Goal: Transaction & Acquisition: Book appointment/travel/reservation

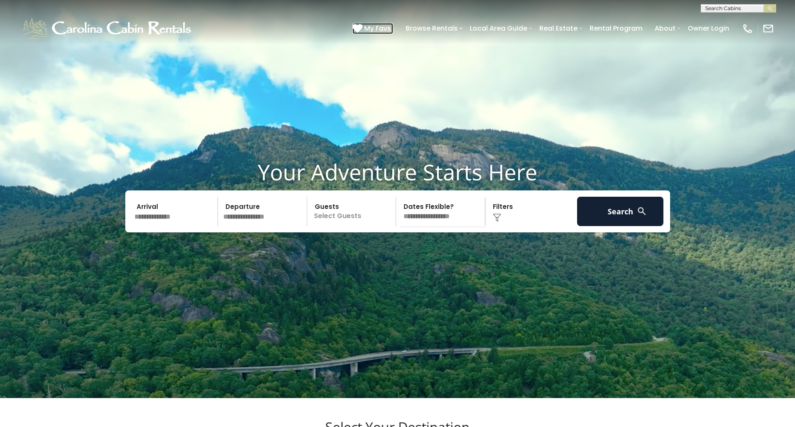
click at [381, 29] on span "My Favs" at bounding box center [377, 28] width 27 height 10
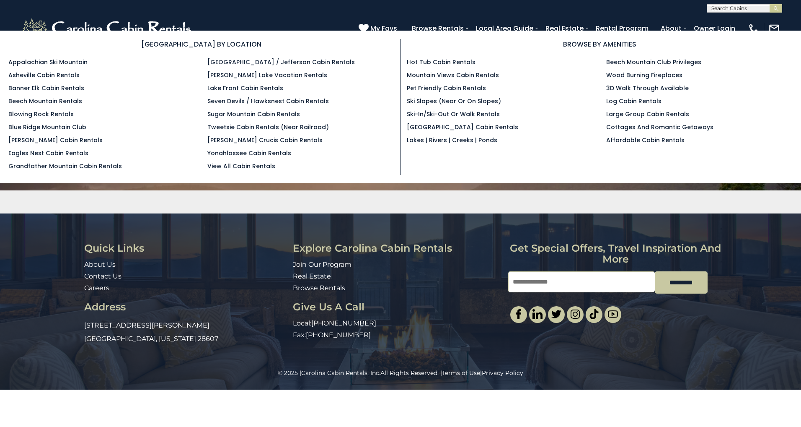
click at [453, 32] on section "BROWSE BY LOCATION Appalachian Ski Mountain Asheville Cabin Rentals Banner Elk …" at bounding box center [400, 107] width 801 height 153
click at [449, 78] on link "Mountain Views Cabin Rentals" at bounding box center [453, 75] width 92 height 8
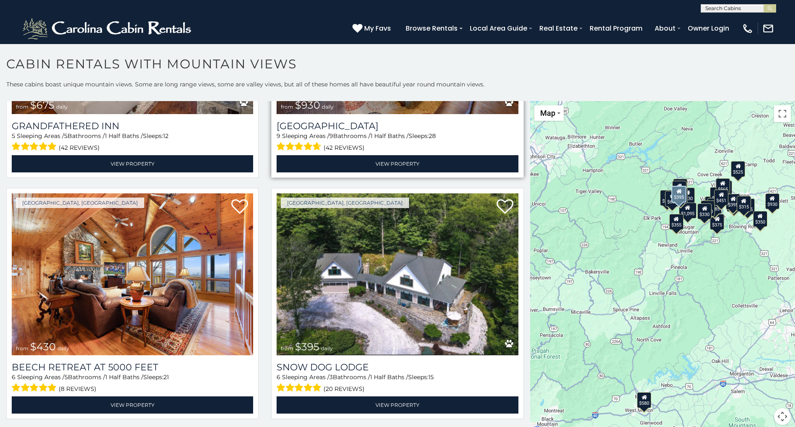
scroll to position [2839, 0]
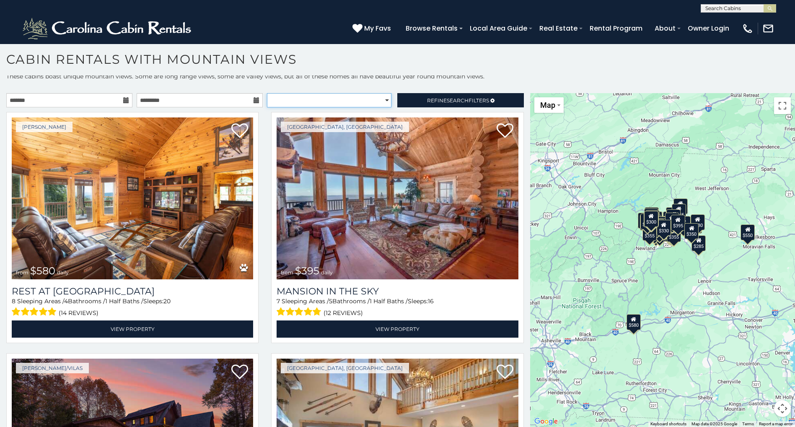
click at [295, 98] on select "**********" at bounding box center [329, 100] width 124 height 14
click at [267, 93] on select "**********" at bounding box center [329, 100] width 124 height 14
click at [401, 102] on link "Refine Search Filters" at bounding box center [460, 100] width 126 height 14
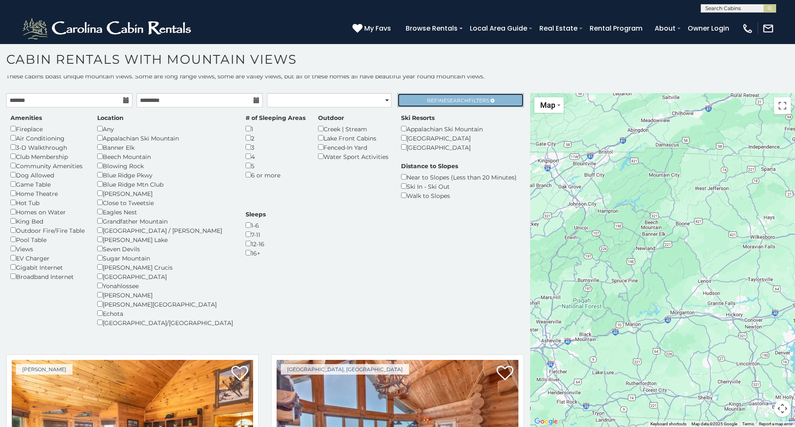
click at [418, 96] on link "Refine Search Filters" at bounding box center [460, 100] width 126 height 14
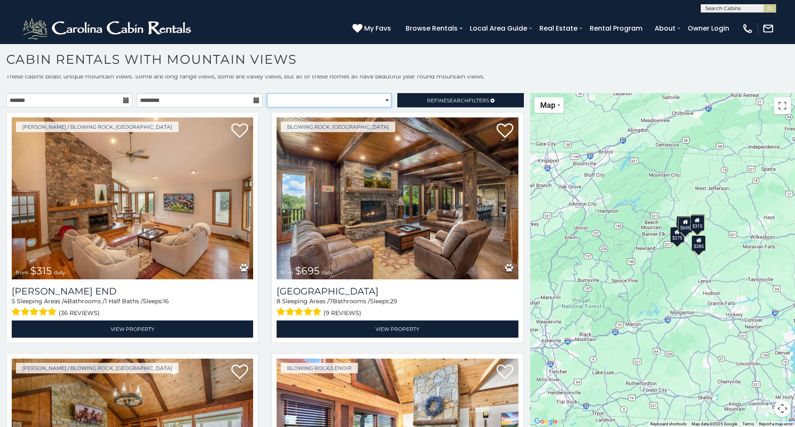
click at [349, 100] on select "**********" at bounding box center [329, 100] width 124 height 14
select select "**********"
click at [267, 93] on select "**********" at bounding box center [329, 100] width 124 height 14
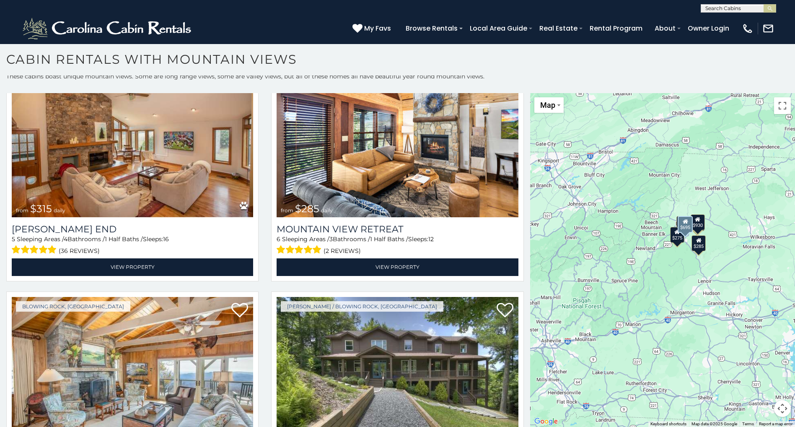
scroll to position [316, 0]
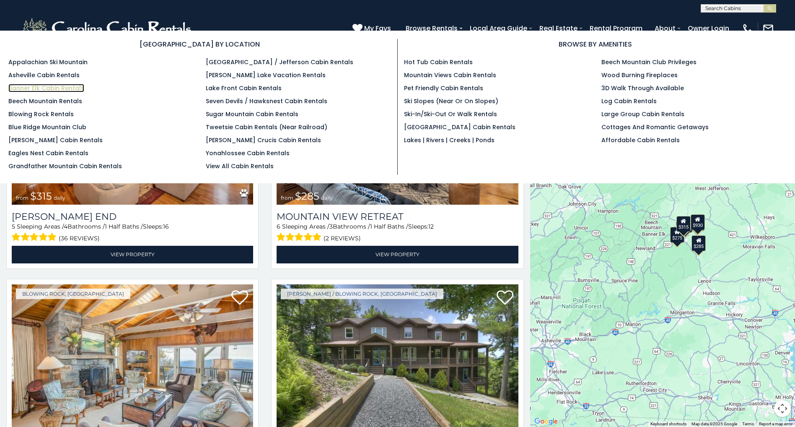
click at [72, 92] on link "Banner Elk Cabin Rentals" at bounding box center [46, 88] width 76 height 8
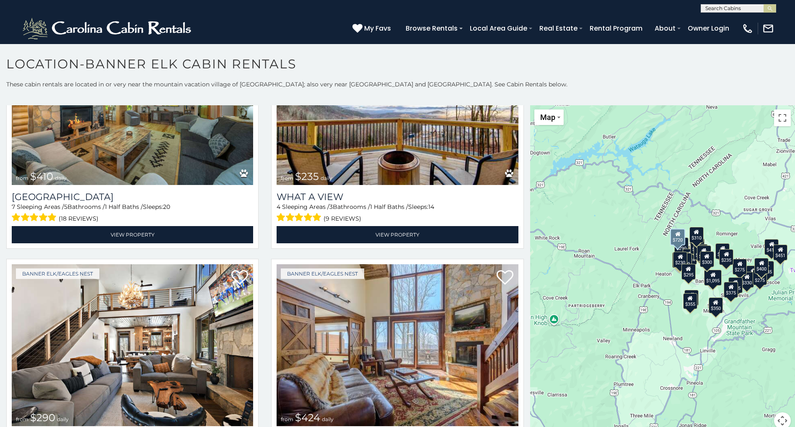
scroll to position [1208, 0]
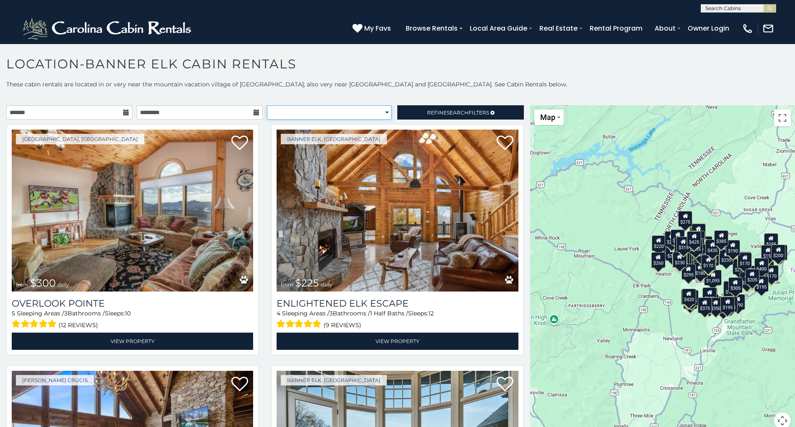
click at [350, 111] on select "**********" at bounding box center [329, 112] width 124 height 14
click at [427, 114] on span "Refine Search Filters" at bounding box center [458, 112] width 62 height 6
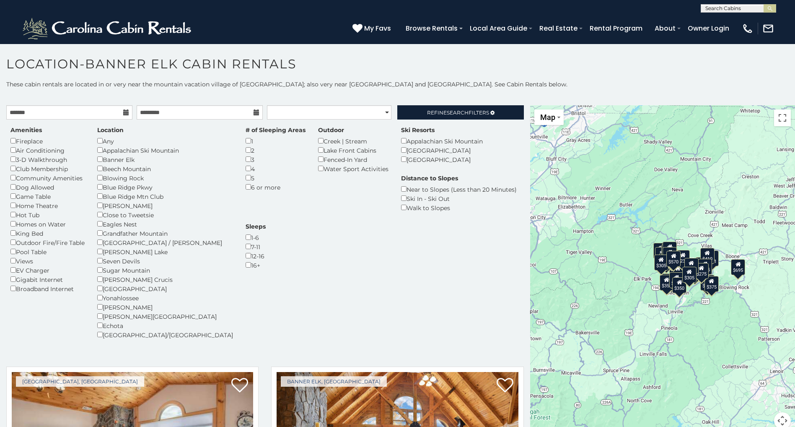
click at [15, 189] on div "Dog Allowed" at bounding box center [47, 186] width 74 height 9
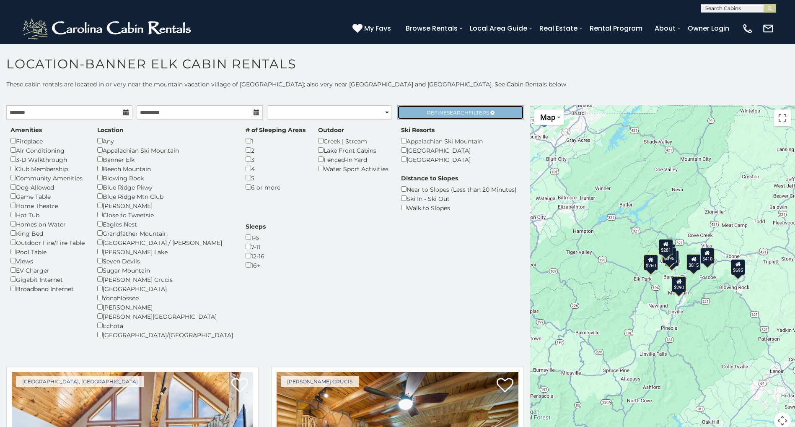
click at [414, 118] on link "Refine Search Filters" at bounding box center [460, 112] width 126 height 14
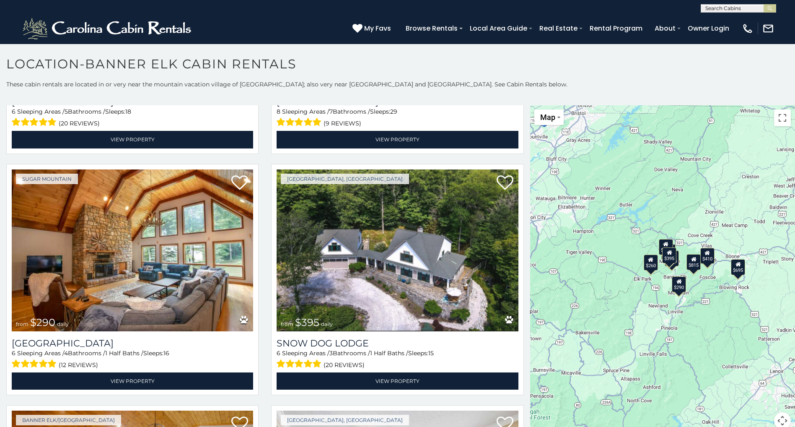
scroll to position [0, 0]
click at [726, 8] on input "text" at bounding box center [737, 9] width 73 height 8
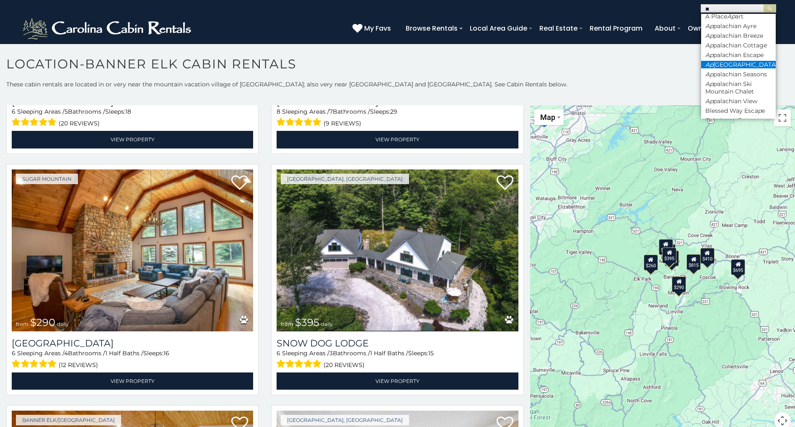
scroll to position [5, 0]
type input "**"
click at [730, 76] on li "Ap palachian Seasons" at bounding box center [738, 73] width 75 height 8
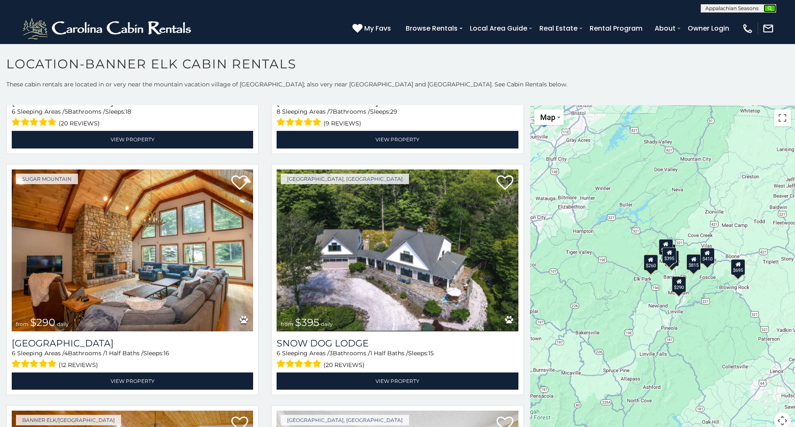
click at [772, 8] on img "submit" at bounding box center [770, 8] width 6 height 6
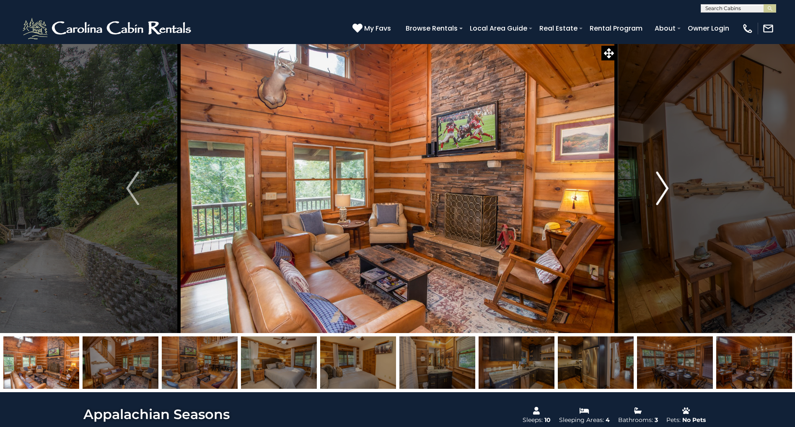
click at [658, 187] on img "Next" at bounding box center [662, 188] width 13 height 34
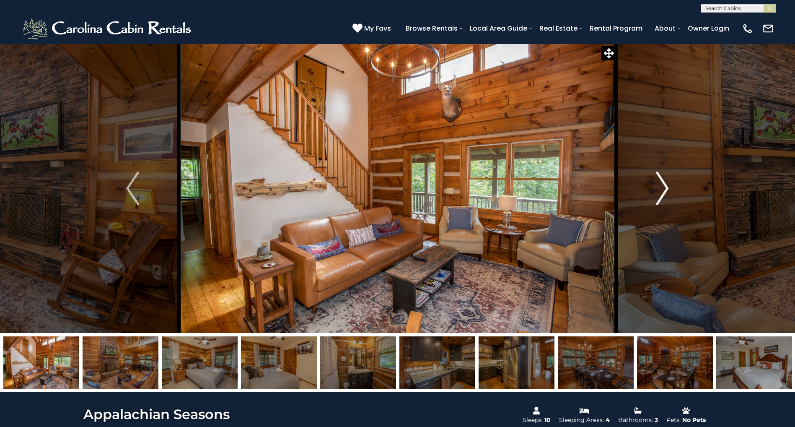
click at [658, 187] on img "Next" at bounding box center [662, 188] width 13 height 34
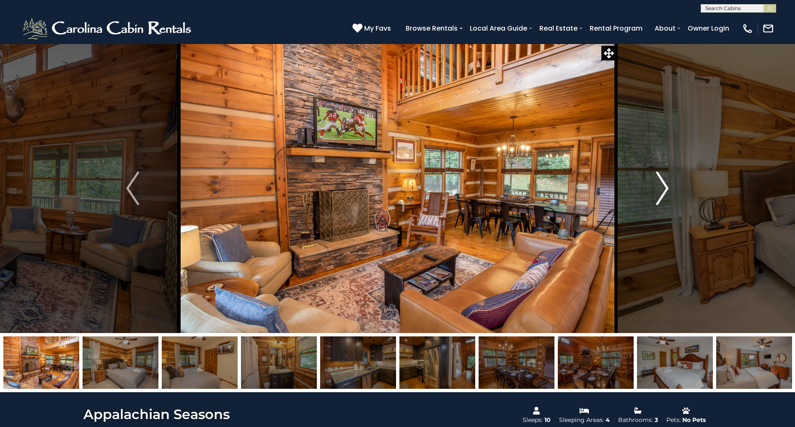
click at [658, 187] on img "Next" at bounding box center [662, 188] width 13 height 34
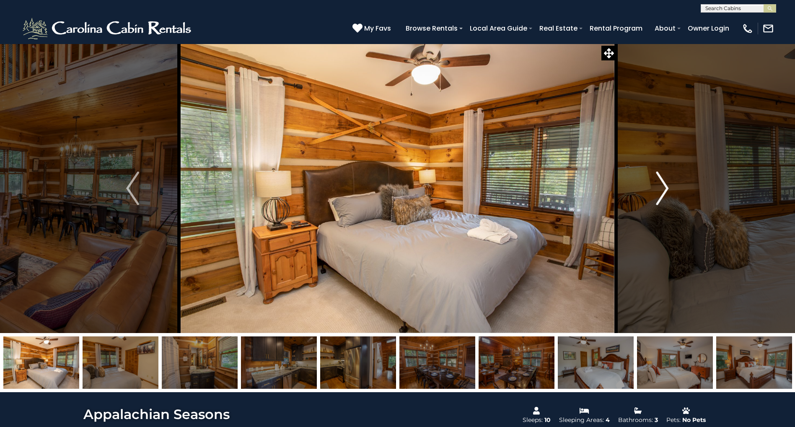
click at [658, 187] on img "Next" at bounding box center [662, 188] width 13 height 34
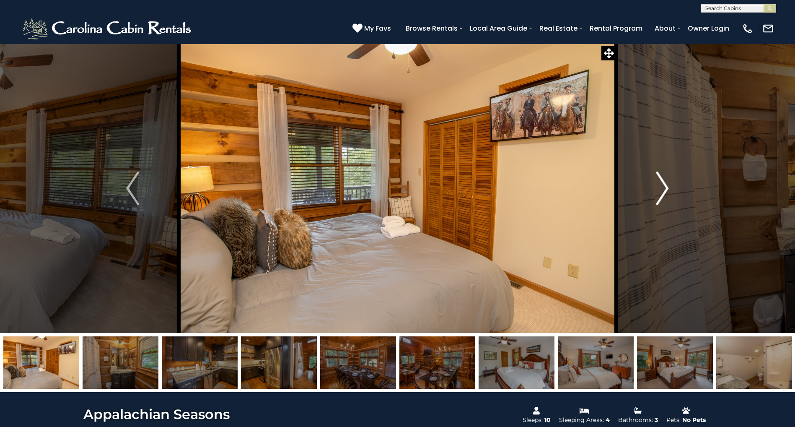
click at [658, 187] on img "Next" at bounding box center [662, 188] width 13 height 34
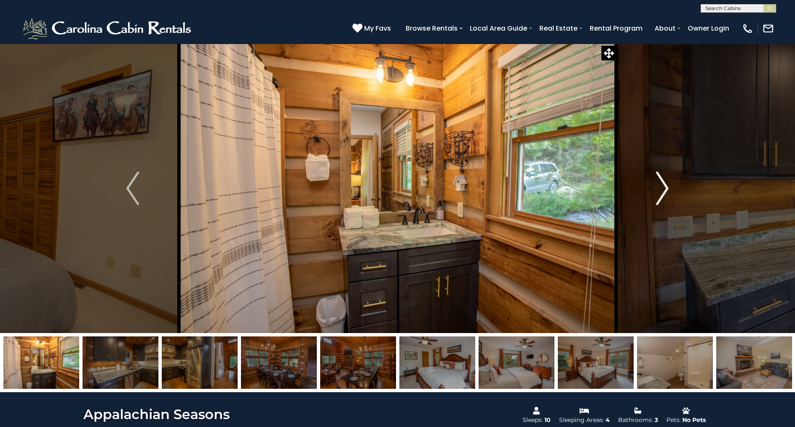
click at [658, 187] on img "Next" at bounding box center [662, 188] width 13 height 34
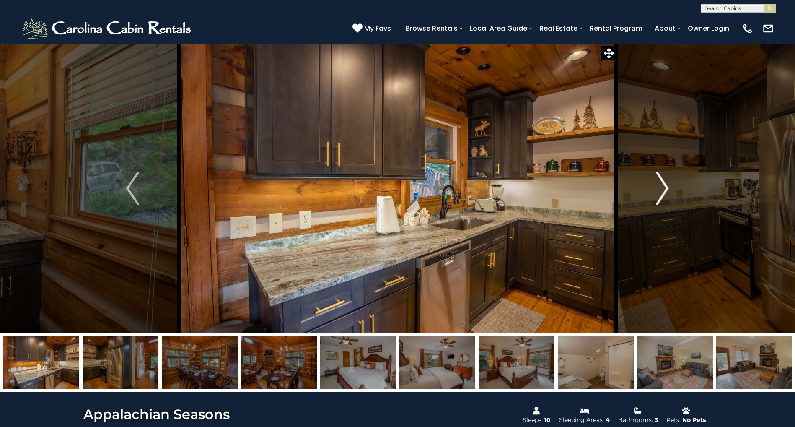
click at [658, 187] on img "Next" at bounding box center [662, 188] width 13 height 34
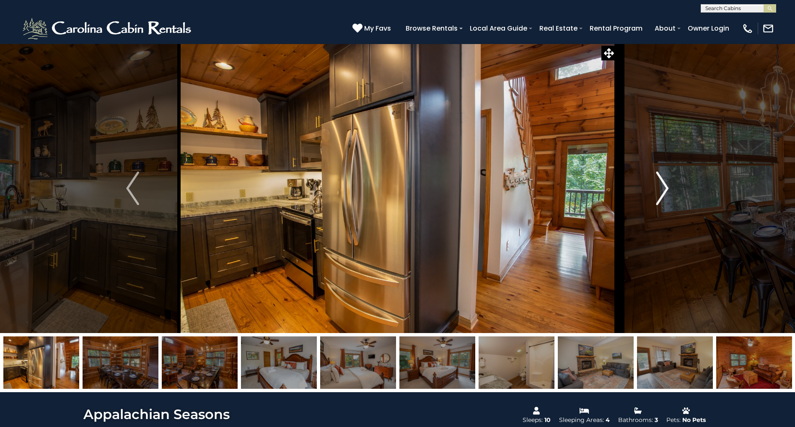
click at [658, 187] on img "Next" at bounding box center [662, 188] width 13 height 34
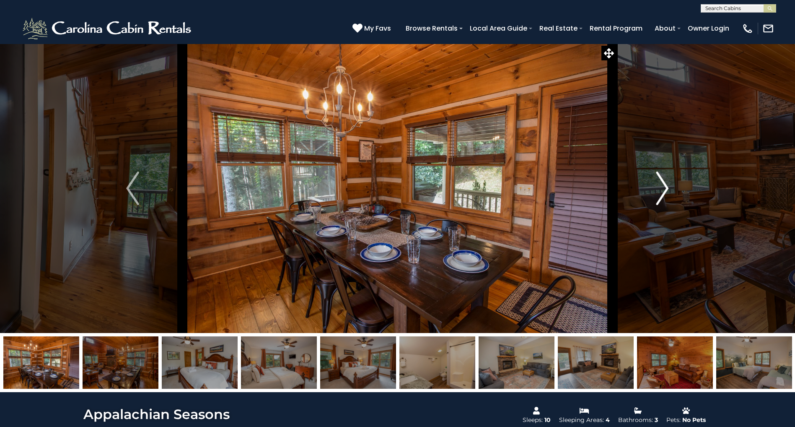
click at [658, 187] on img "Next" at bounding box center [662, 188] width 13 height 34
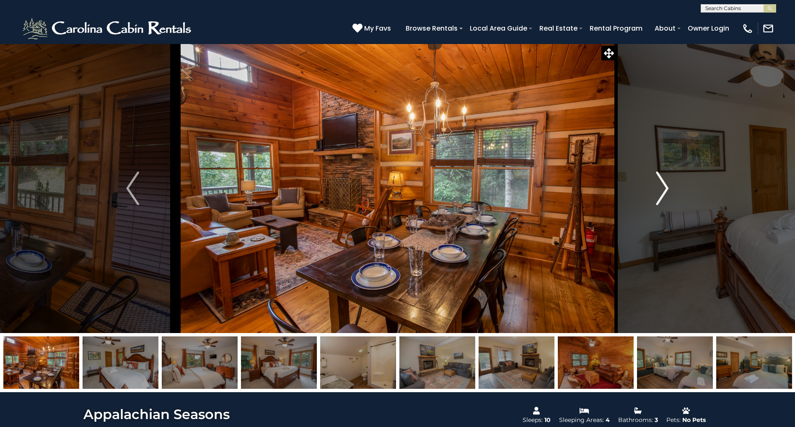
click at [658, 187] on img "Next" at bounding box center [662, 188] width 13 height 34
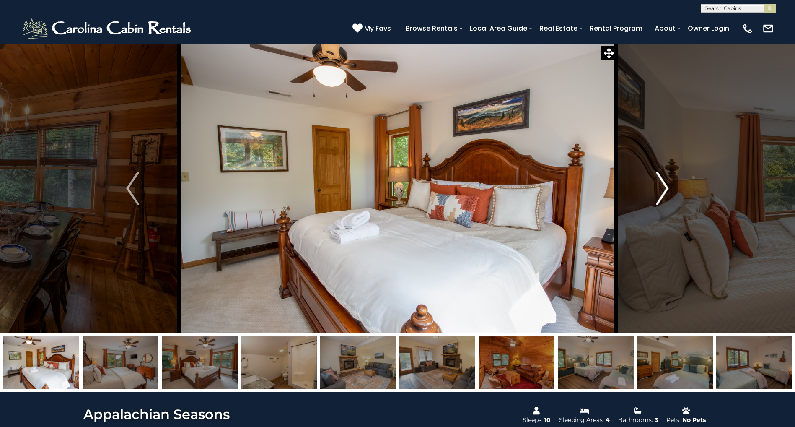
click at [658, 187] on img "Next" at bounding box center [662, 188] width 13 height 34
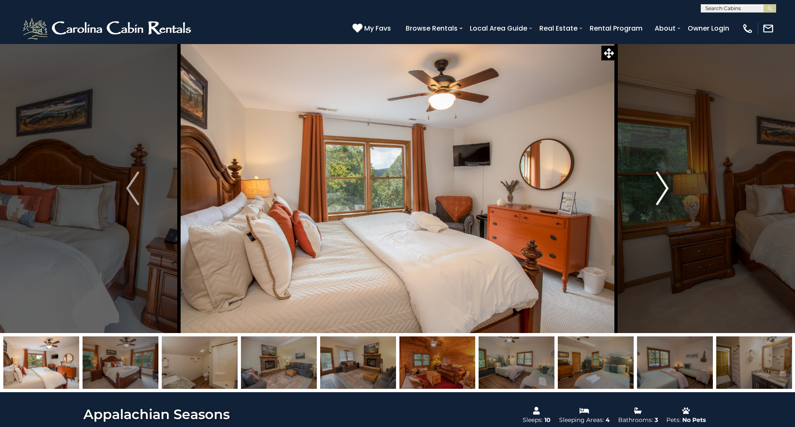
click at [658, 187] on img "Next" at bounding box center [662, 188] width 13 height 34
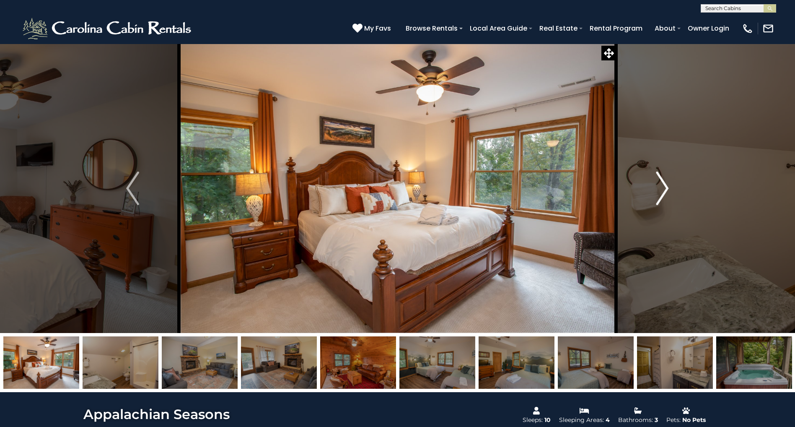
click at [658, 187] on img "Next" at bounding box center [662, 188] width 13 height 34
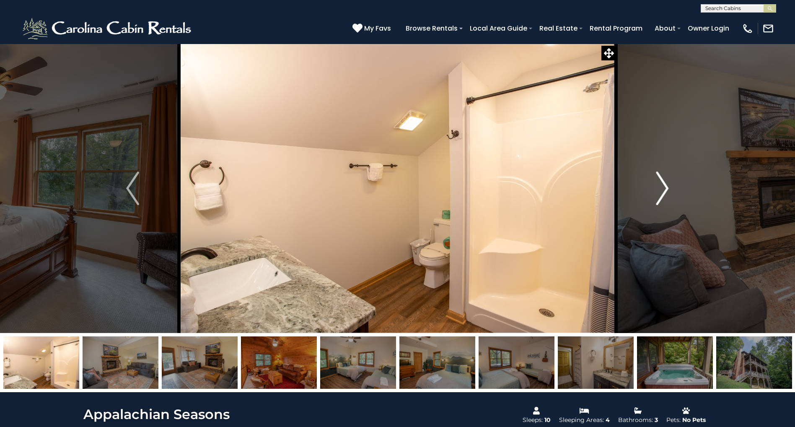
click at [658, 187] on img "Next" at bounding box center [662, 188] width 13 height 34
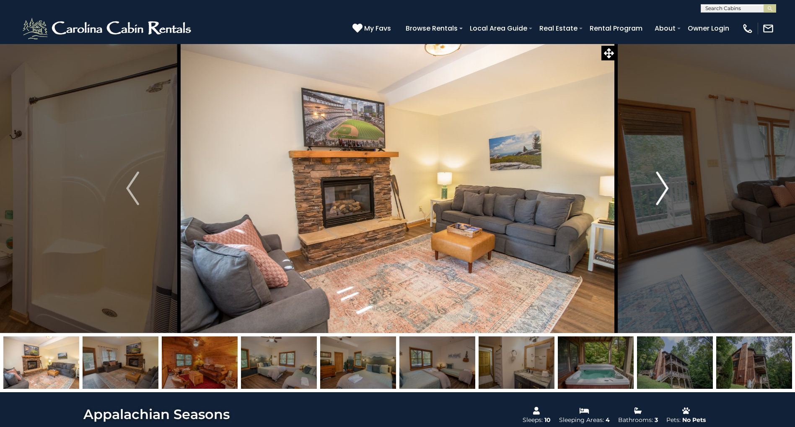
click at [658, 187] on img "Next" at bounding box center [662, 188] width 13 height 34
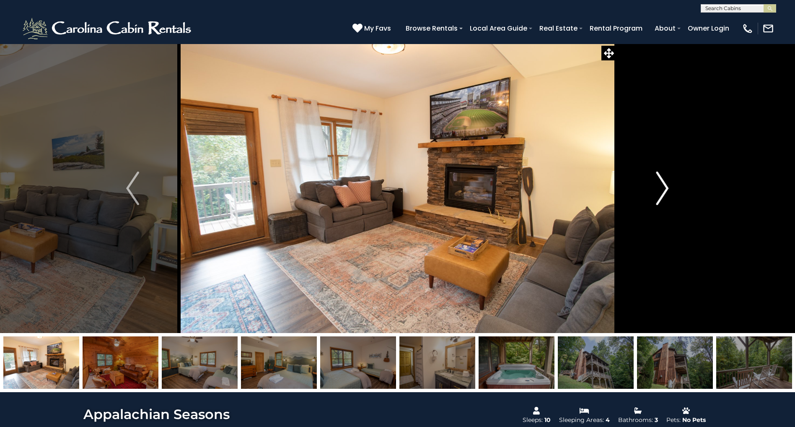
click at [658, 187] on img "Next" at bounding box center [662, 188] width 13 height 34
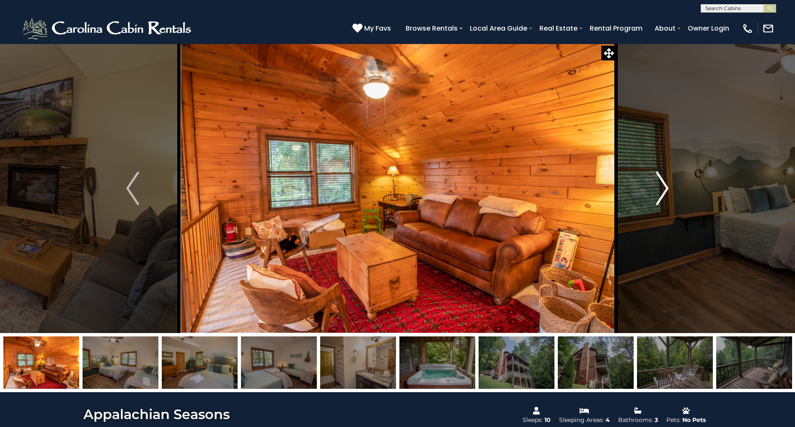
click at [658, 187] on img "Next" at bounding box center [662, 188] width 13 height 34
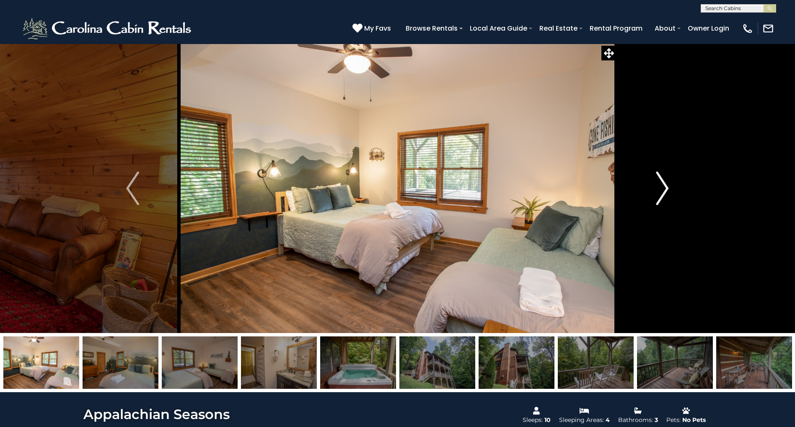
click at [658, 187] on img "Next" at bounding box center [662, 188] width 13 height 34
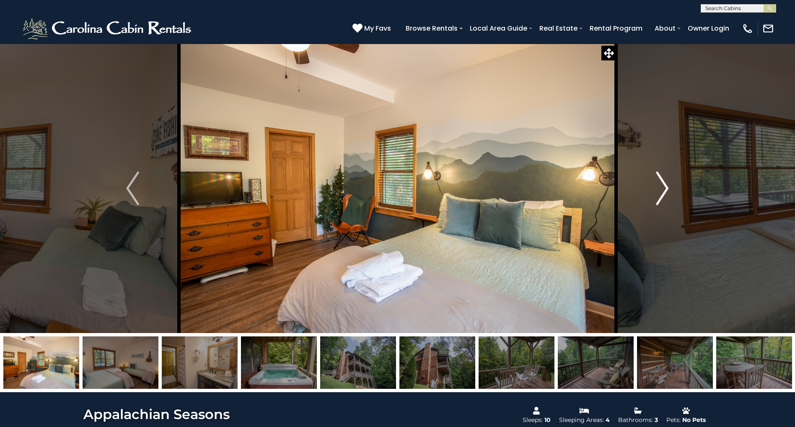
click at [658, 187] on img "Next" at bounding box center [662, 188] width 13 height 34
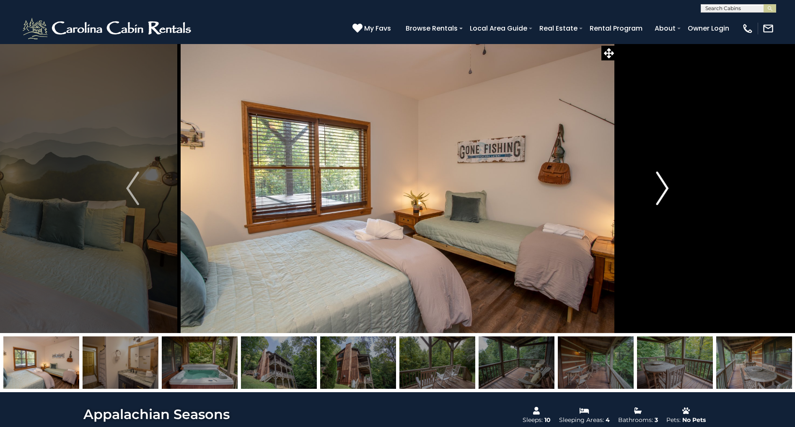
click at [658, 187] on img "Next" at bounding box center [662, 188] width 13 height 34
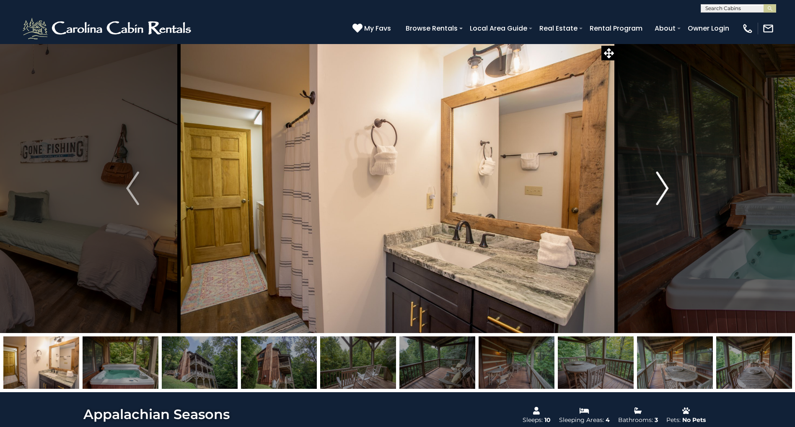
click at [658, 187] on img "Next" at bounding box center [662, 188] width 13 height 34
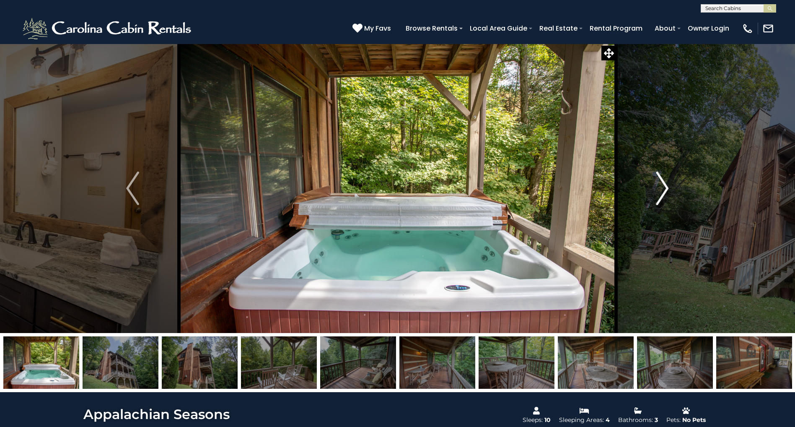
click at [658, 187] on img "Next" at bounding box center [662, 188] width 13 height 34
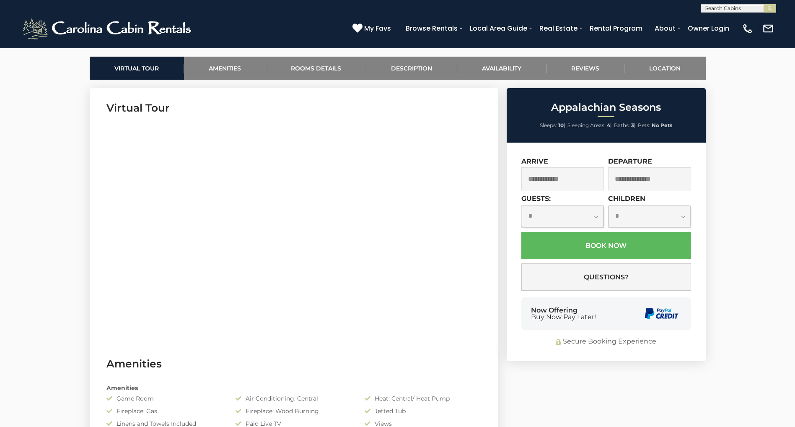
scroll to position [389, 0]
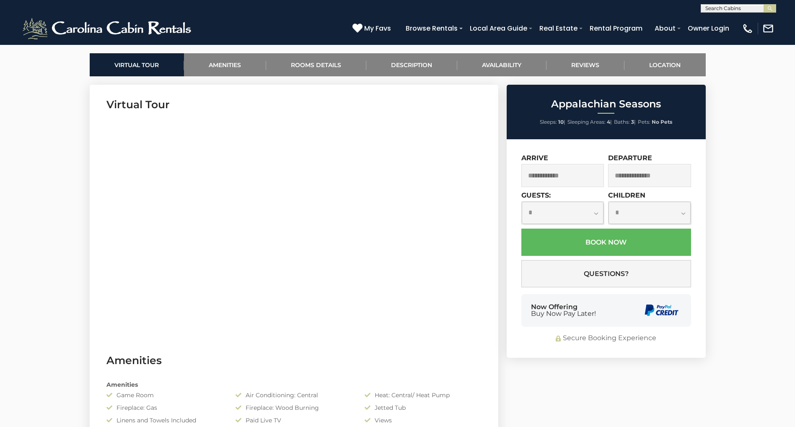
click at [464, 293] on section "Virtual Tour" at bounding box center [294, 213] width 409 height 256
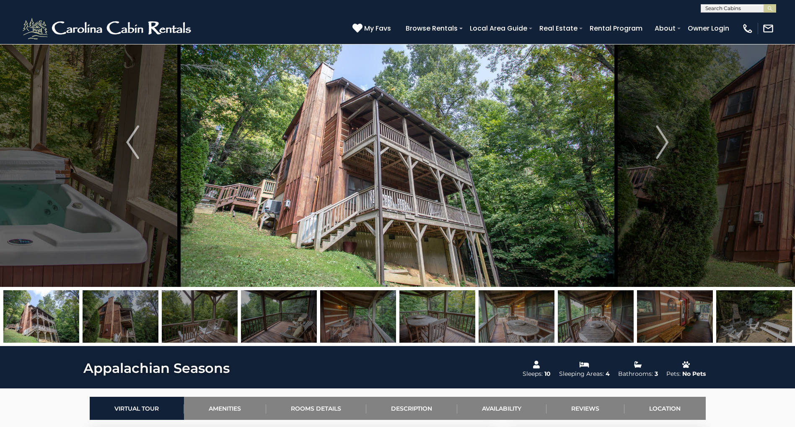
scroll to position [0, 0]
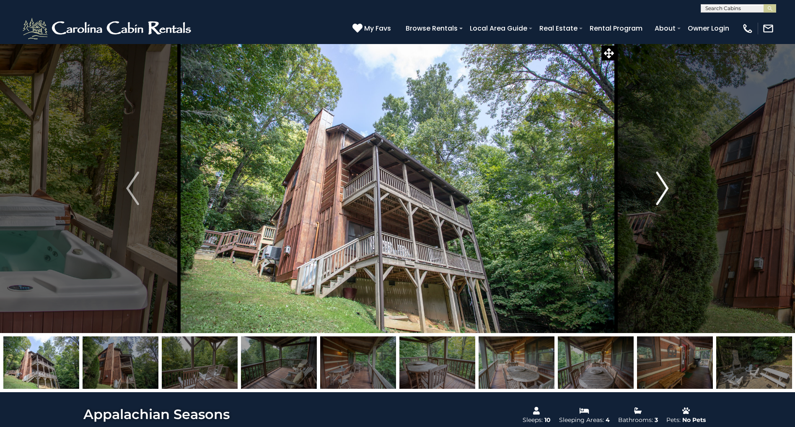
click at [665, 190] on img "Next" at bounding box center [662, 188] width 13 height 34
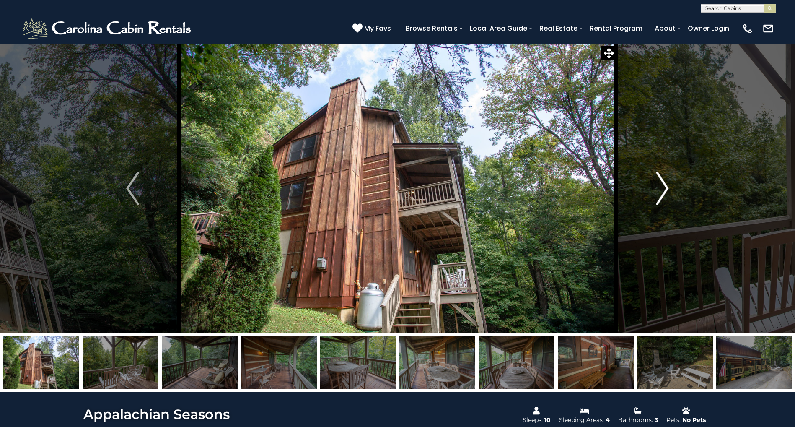
click at [665, 190] on img "Next" at bounding box center [662, 188] width 13 height 34
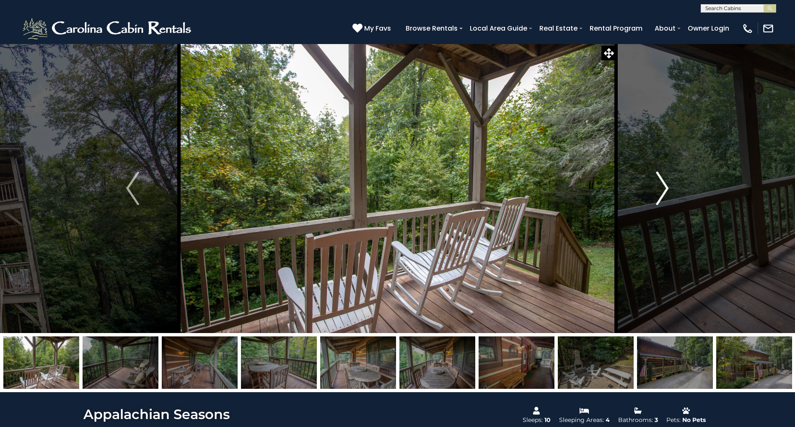
click at [665, 190] on img "Next" at bounding box center [662, 188] width 13 height 34
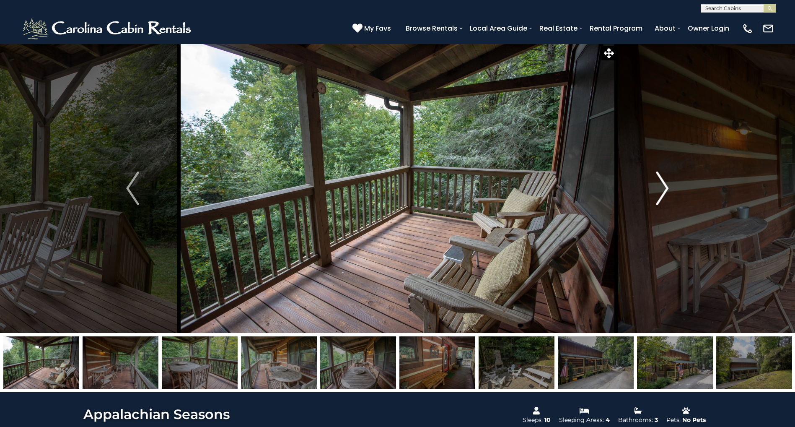
click at [665, 190] on img "Next" at bounding box center [662, 188] width 13 height 34
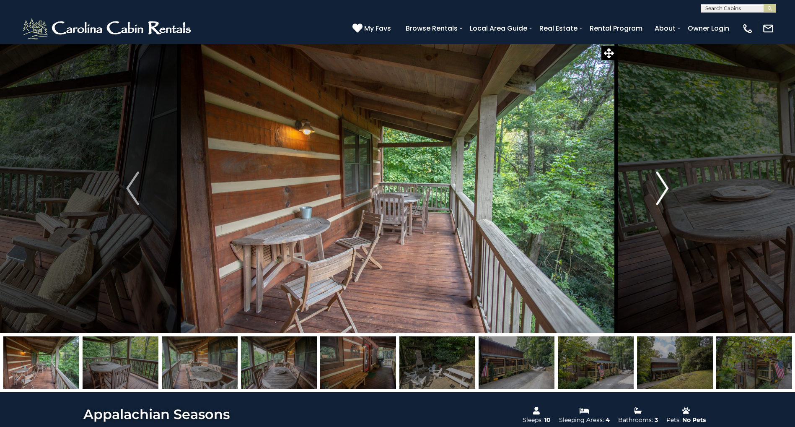
click at [665, 190] on img "Next" at bounding box center [662, 188] width 13 height 34
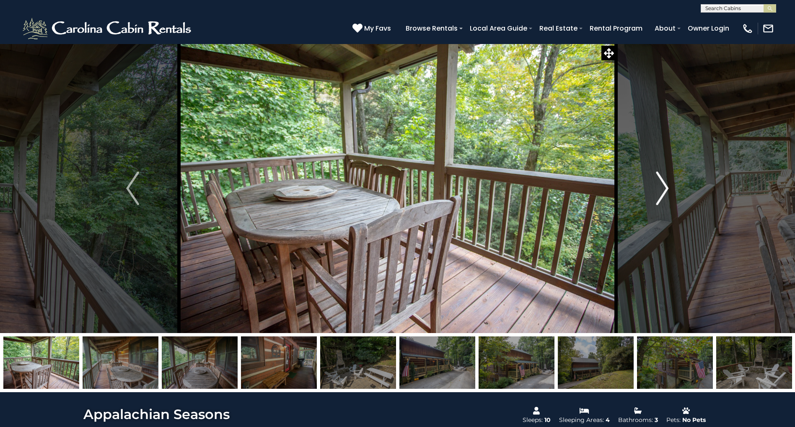
click at [665, 190] on img "Next" at bounding box center [662, 188] width 13 height 34
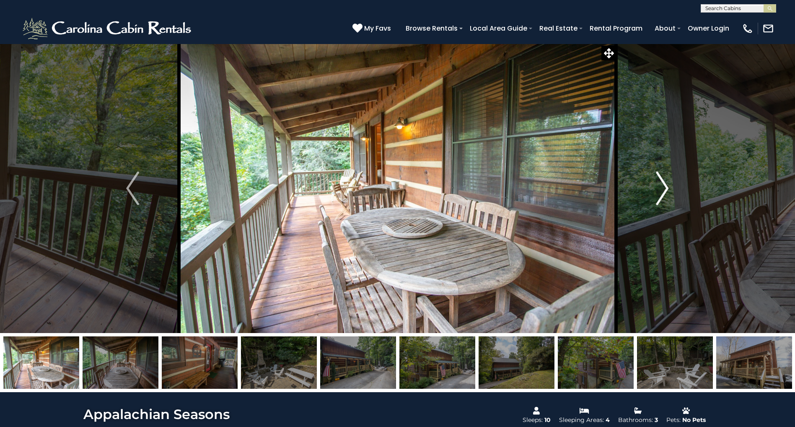
click at [665, 190] on img "Next" at bounding box center [662, 188] width 13 height 34
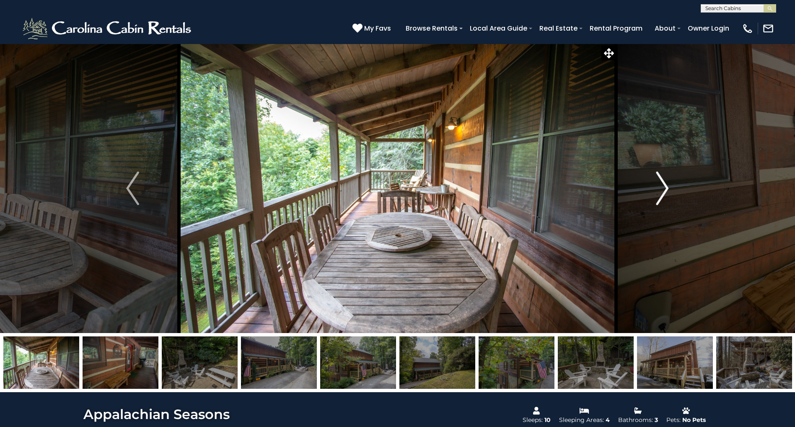
click at [665, 190] on img "Next" at bounding box center [662, 188] width 13 height 34
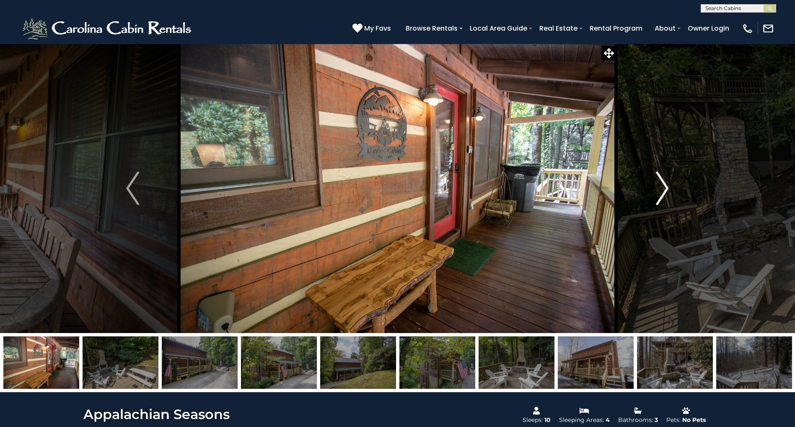
click at [665, 190] on img "Next" at bounding box center [662, 188] width 13 height 34
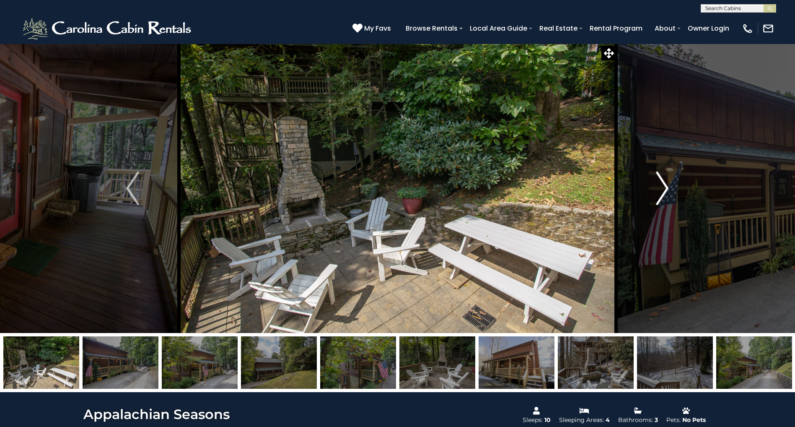
click at [665, 190] on img "Next" at bounding box center [662, 188] width 13 height 34
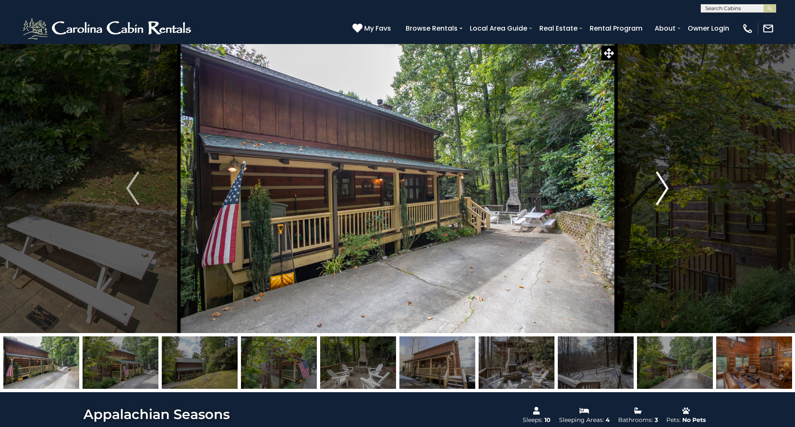
click at [665, 190] on img "Next" at bounding box center [662, 188] width 13 height 34
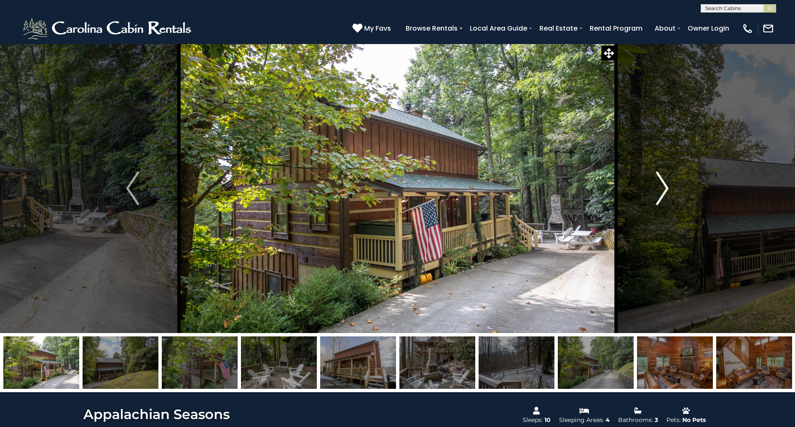
click at [665, 190] on img "Next" at bounding box center [662, 188] width 13 height 34
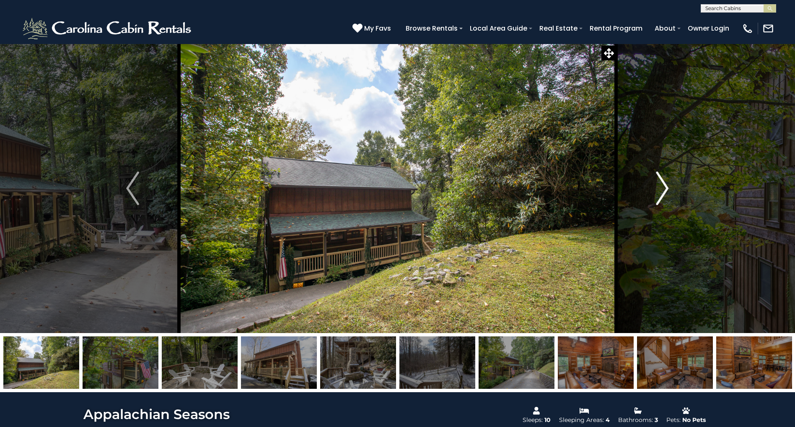
click at [665, 190] on img "Next" at bounding box center [662, 188] width 13 height 34
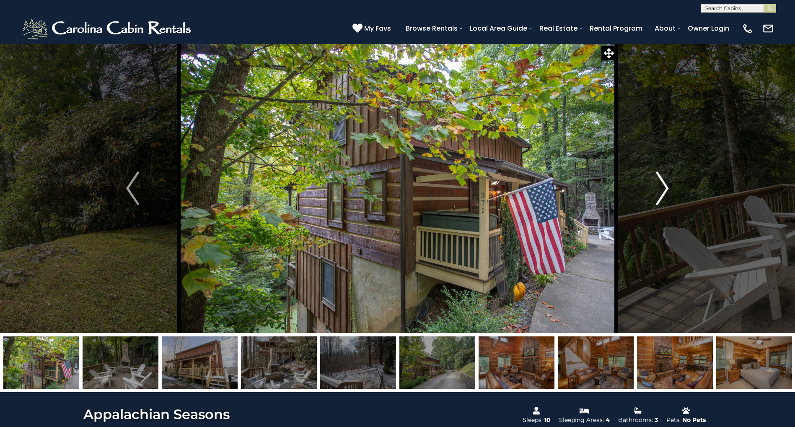
click at [665, 190] on img "Next" at bounding box center [662, 188] width 13 height 34
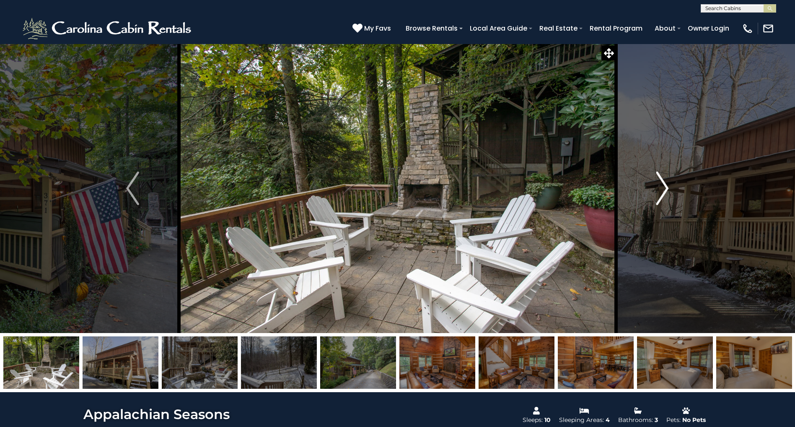
click at [665, 190] on img "Next" at bounding box center [662, 188] width 13 height 34
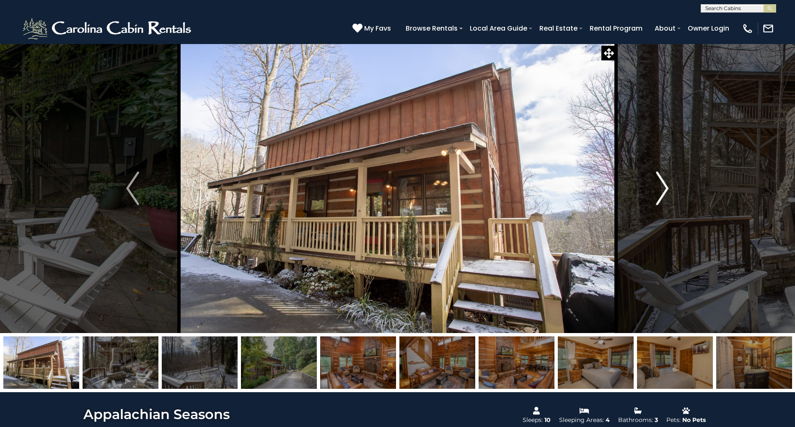
click at [665, 190] on img "Next" at bounding box center [662, 188] width 13 height 34
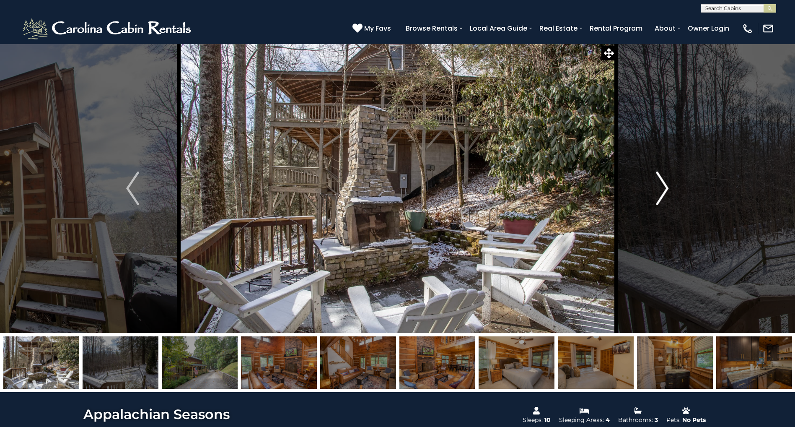
click at [665, 190] on img "Next" at bounding box center [662, 188] width 13 height 34
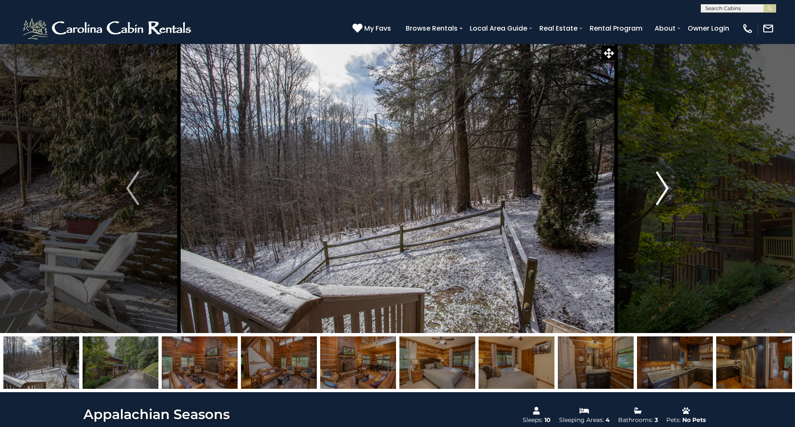
click at [665, 190] on img "Next" at bounding box center [662, 188] width 13 height 34
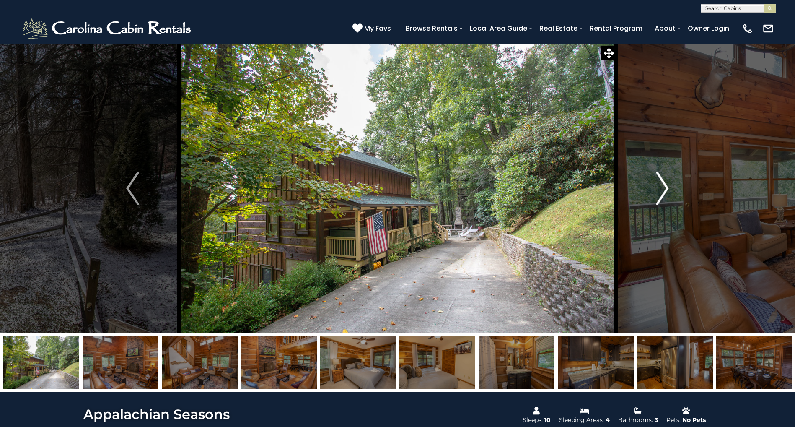
click at [665, 190] on img "Next" at bounding box center [662, 188] width 13 height 34
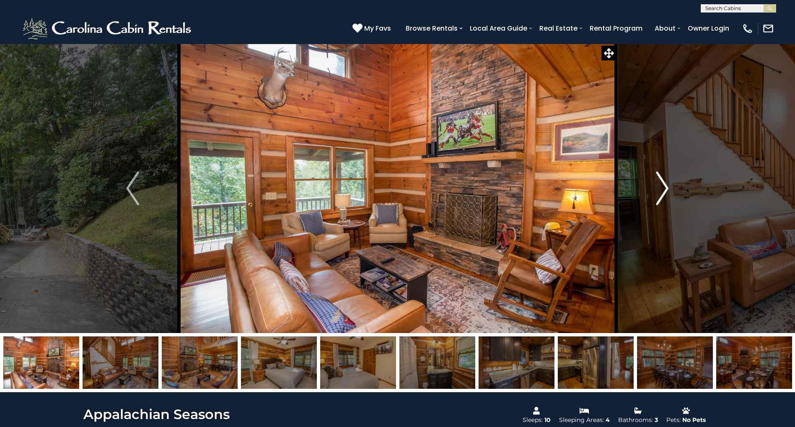
click at [665, 190] on img "Next" at bounding box center [662, 188] width 13 height 34
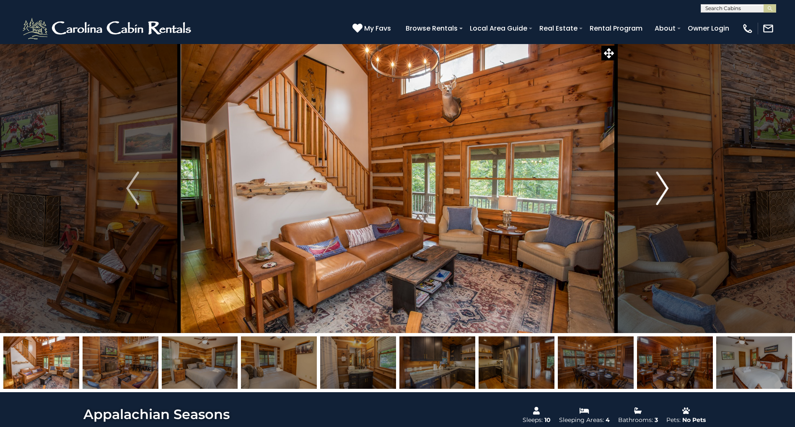
click at [665, 190] on img "Next" at bounding box center [662, 188] width 13 height 34
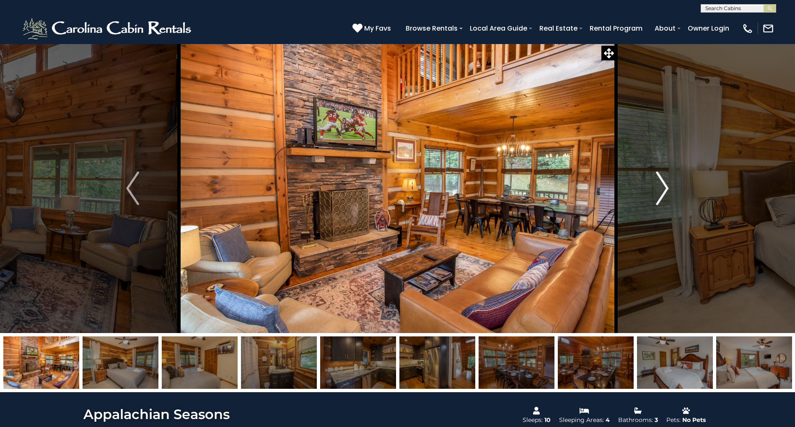
click at [665, 190] on img "Next" at bounding box center [662, 188] width 13 height 34
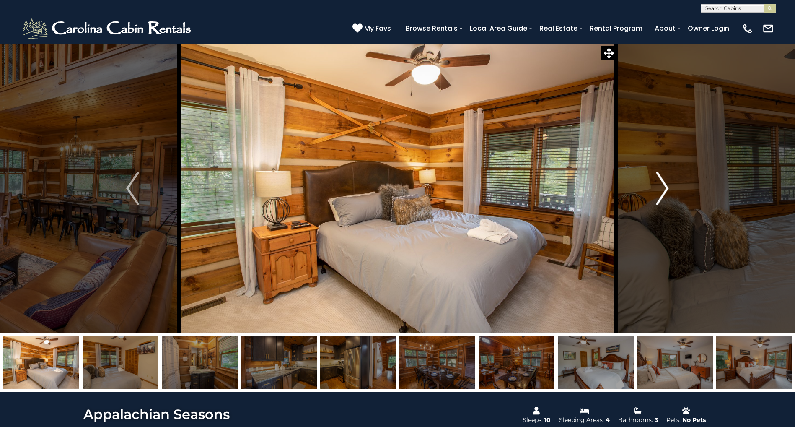
click at [665, 190] on img "Next" at bounding box center [662, 188] width 13 height 34
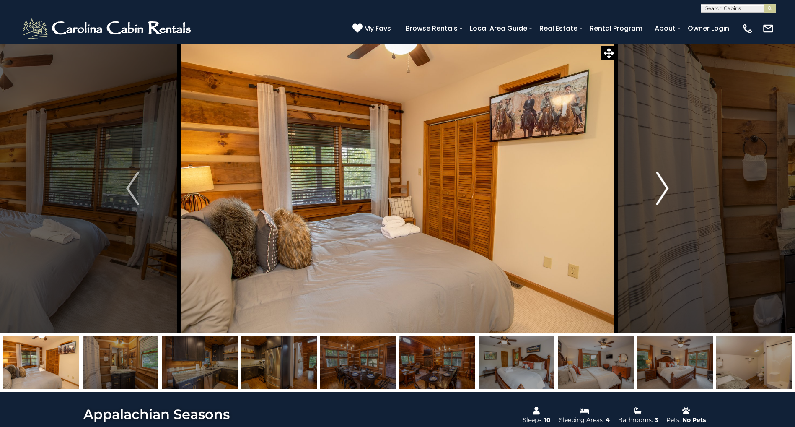
click at [665, 190] on img "Next" at bounding box center [662, 188] width 13 height 34
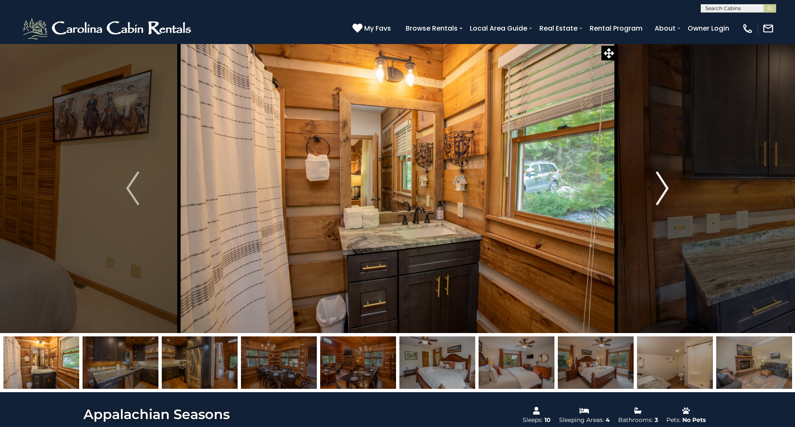
click at [665, 190] on img "Next" at bounding box center [662, 188] width 13 height 34
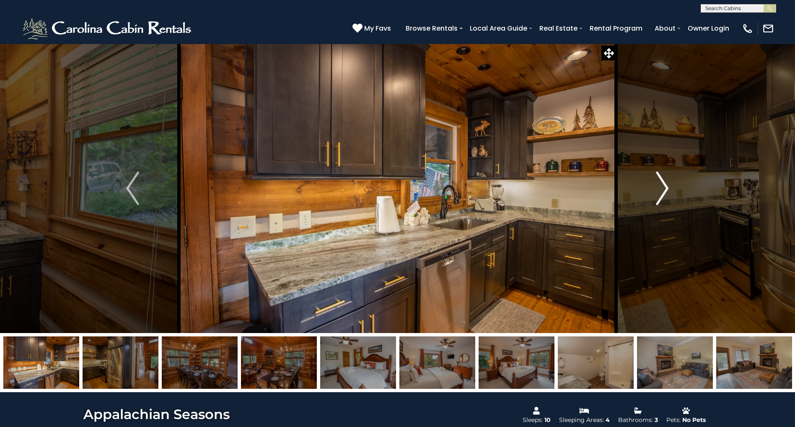
click at [665, 190] on img "Next" at bounding box center [662, 188] width 13 height 34
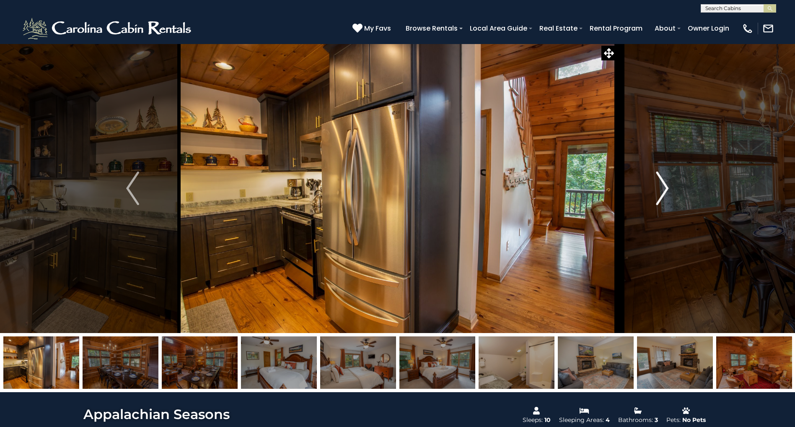
click at [665, 190] on img "Next" at bounding box center [662, 188] width 13 height 34
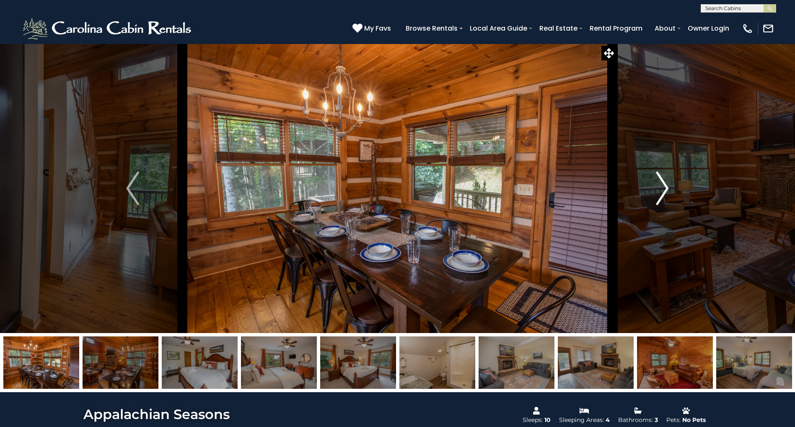
click at [665, 190] on img "Next" at bounding box center [662, 188] width 13 height 34
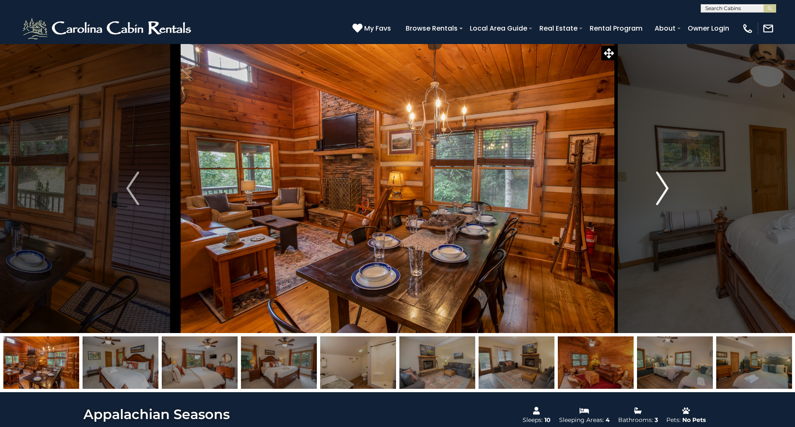
click at [665, 190] on img "Next" at bounding box center [662, 188] width 13 height 34
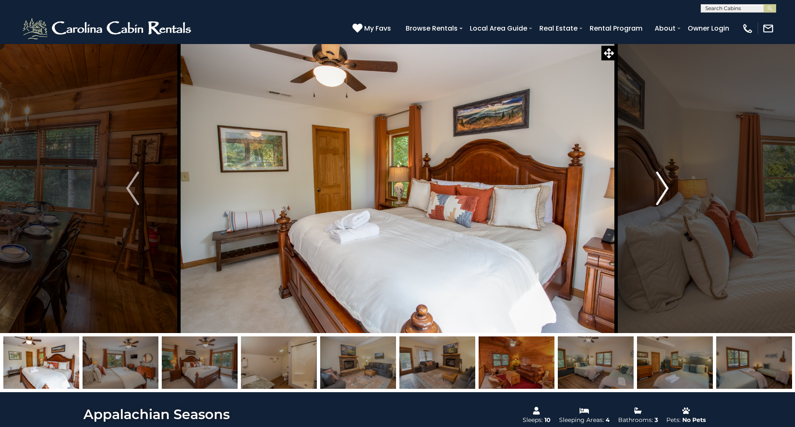
click at [665, 190] on img "Next" at bounding box center [662, 188] width 13 height 34
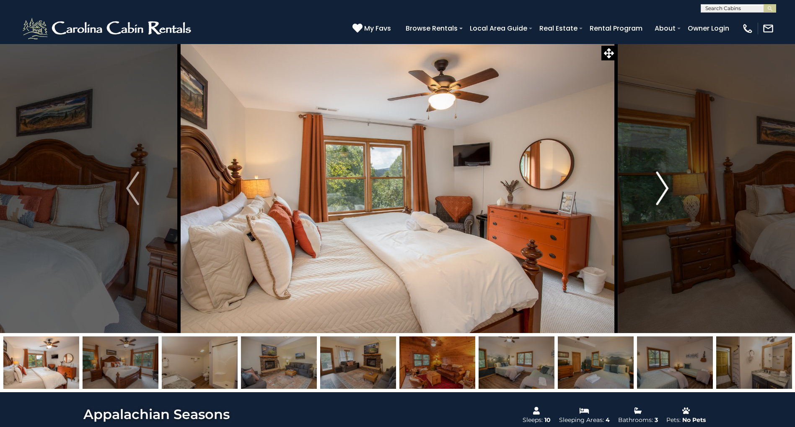
click at [665, 190] on img "Next" at bounding box center [662, 188] width 13 height 34
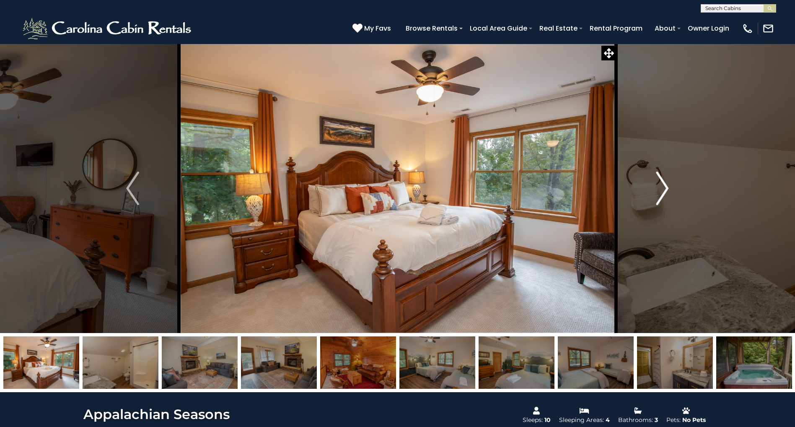
click at [665, 190] on img "Next" at bounding box center [662, 188] width 13 height 34
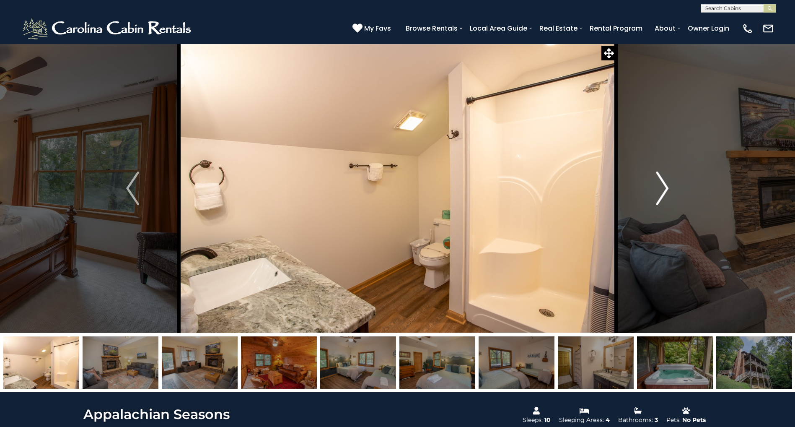
click at [665, 190] on img "Next" at bounding box center [662, 188] width 13 height 34
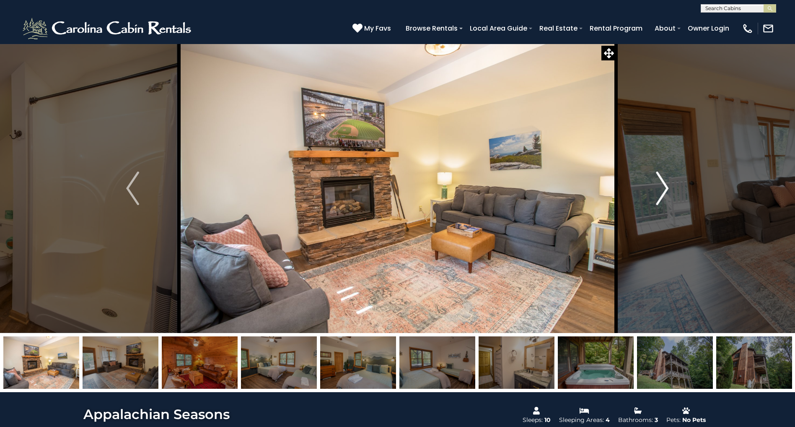
click at [665, 190] on img "Next" at bounding box center [662, 188] width 13 height 34
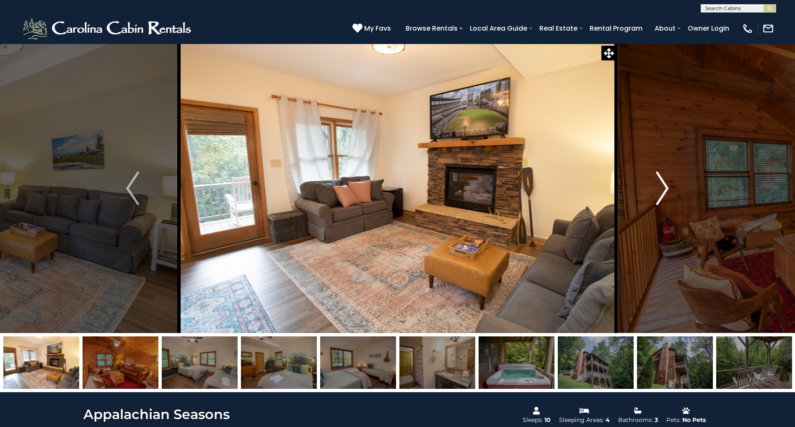
click at [665, 190] on img "Next" at bounding box center [662, 188] width 13 height 34
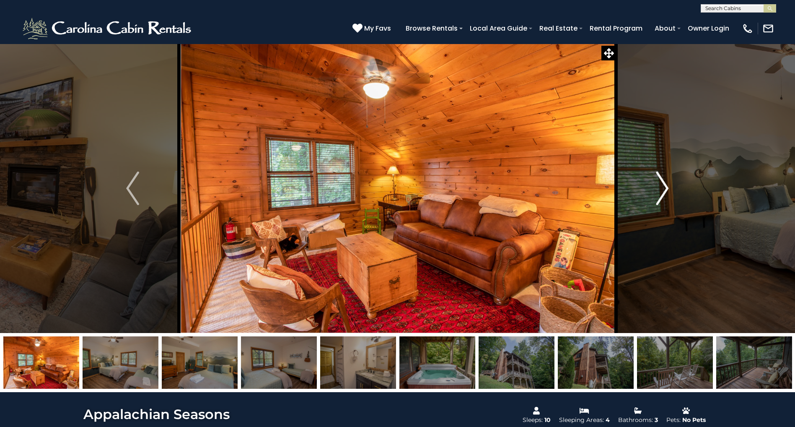
click at [665, 190] on img "Next" at bounding box center [662, 188] width 13 height 34
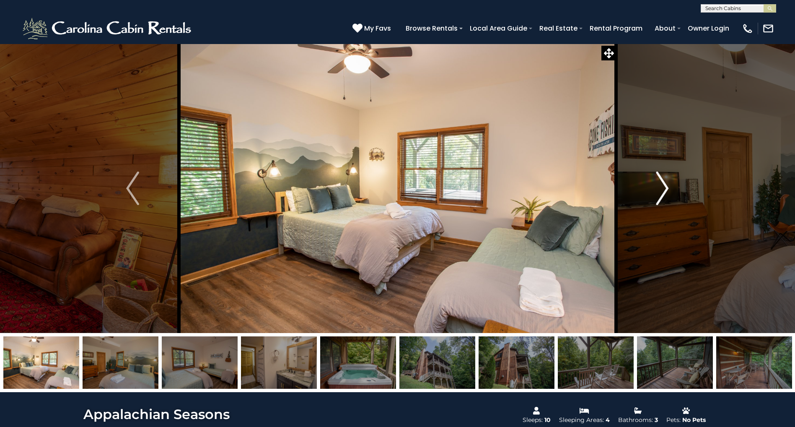
click at [665, 190] on img "Next" at bounding box center [662, 188] width 13 height 34
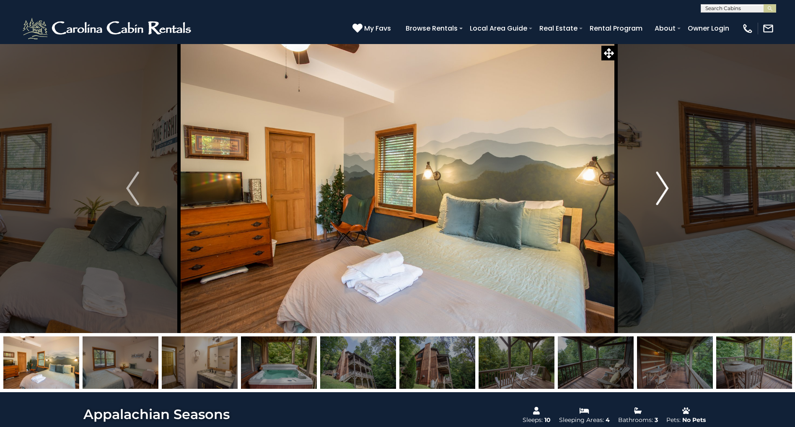
click at [665, 190] on img "Next" at bounding box center [662, 188] width 13 height 34
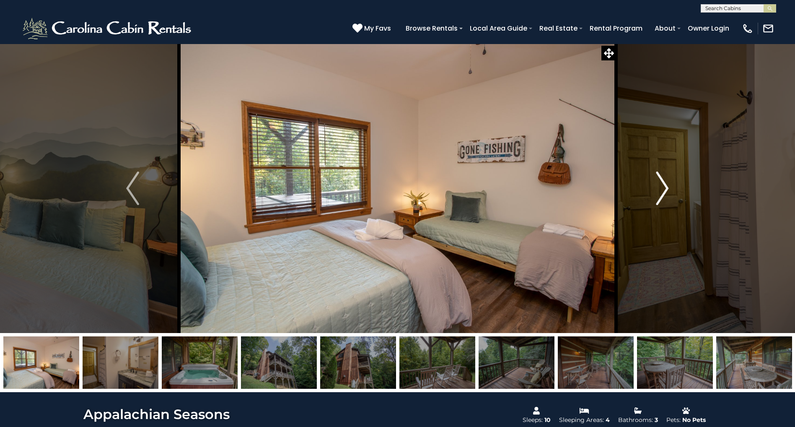
click at [665, 190] on img "Next" at bounding box center [662, 188] width 13 height 34
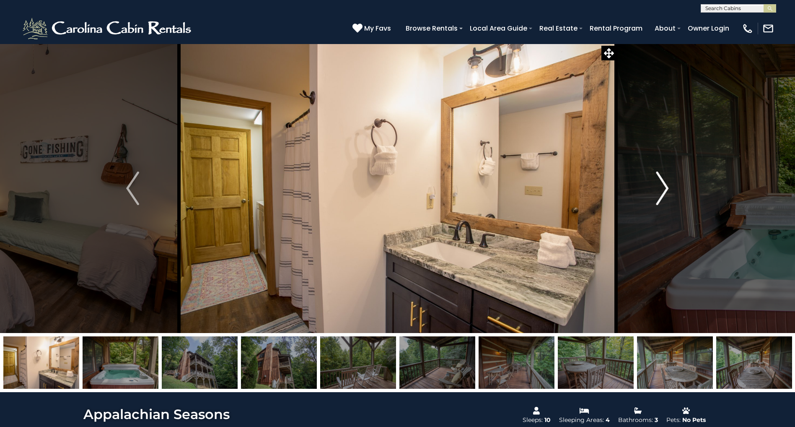
click at [665, 190] on img "Next" at bounding box center [662, 188] width 13 height 34
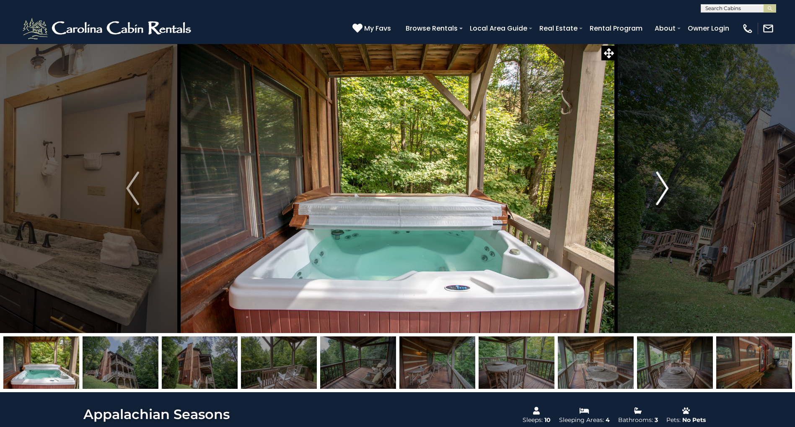
click at [665, 190] on img "Next" at bounding box center [662, 188] width 13 height 34
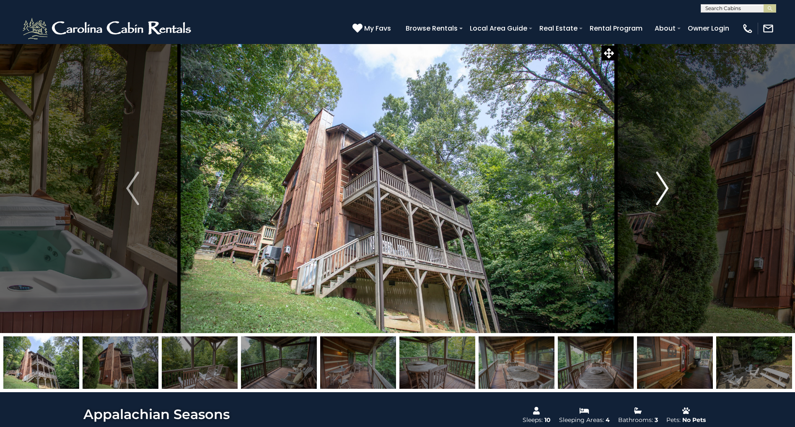
click at [665, 190] on img "Next" at bounding box center [662, 188] width 13 height 34
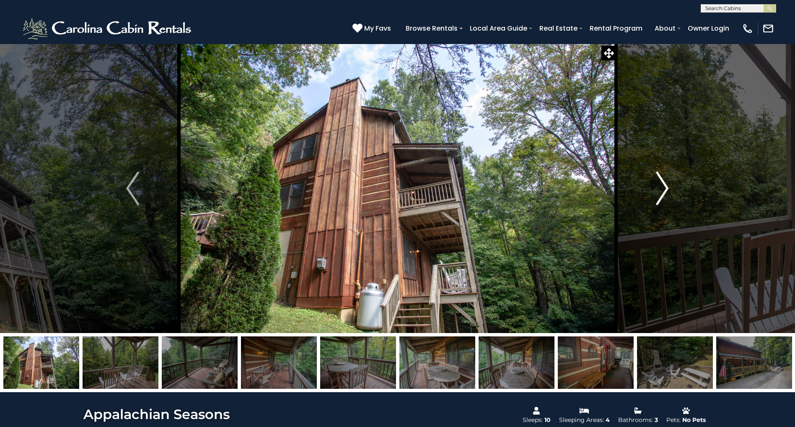
click at [665, 190] on img "Next" at bounding box center [662, 188] width 13 height 34
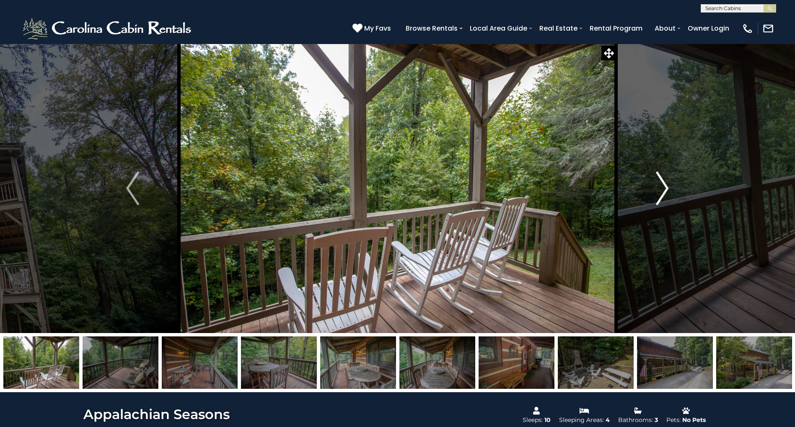
click at [665, 190] on img "Next" at bounding box center [662, 188] width 13 height 34
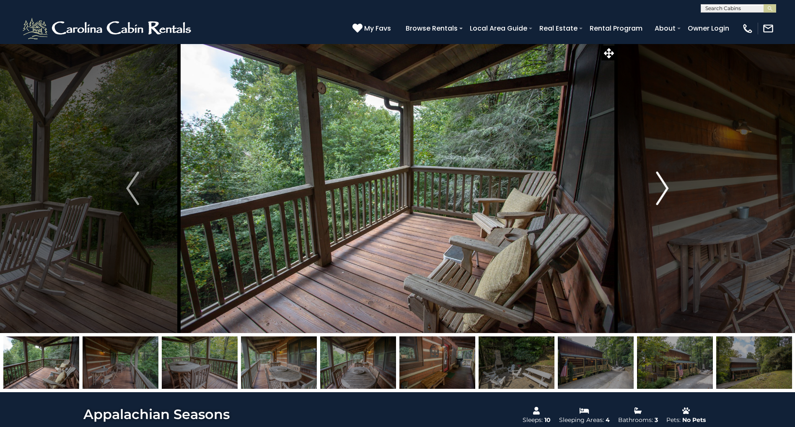
click at [665, 190] on img "Next" at bounding box center [662, 188] width 13 height 34
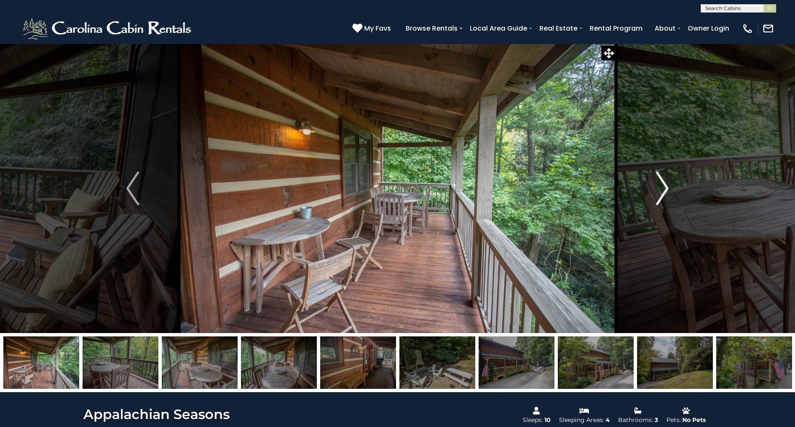
click at [665, 190] on img "Next" at bounding box center [662, 188] width 13 height 34
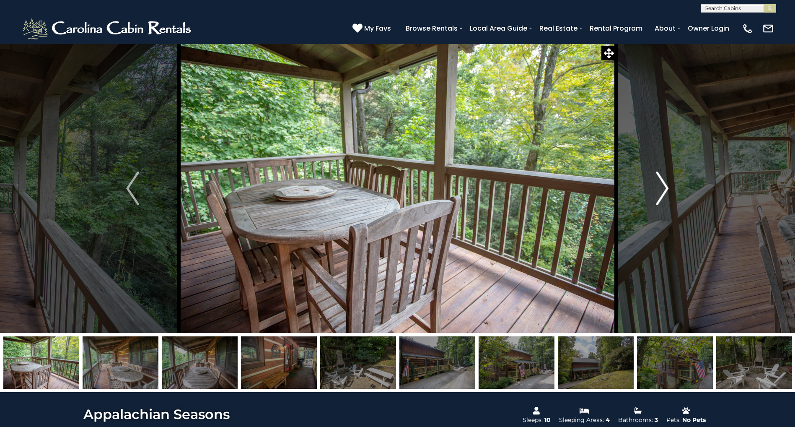
click at [665, 190] on img "Next" at bounding box center [662, 188] width 13 height 34
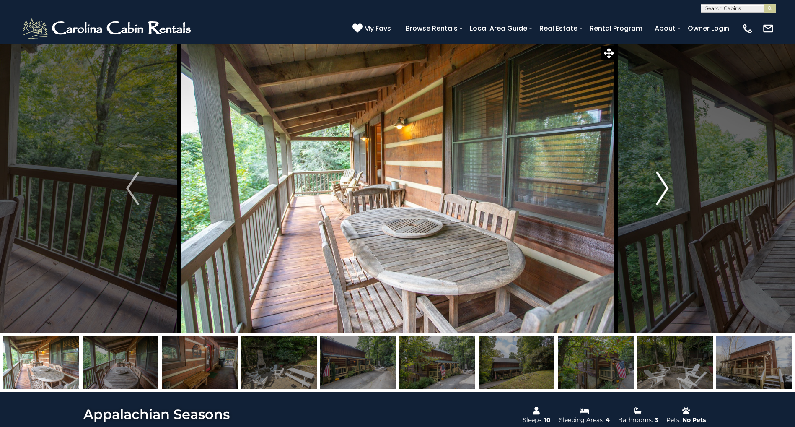
click at [665, 190] on img "Next" at bounding box center [662, 188] width 13 height 34
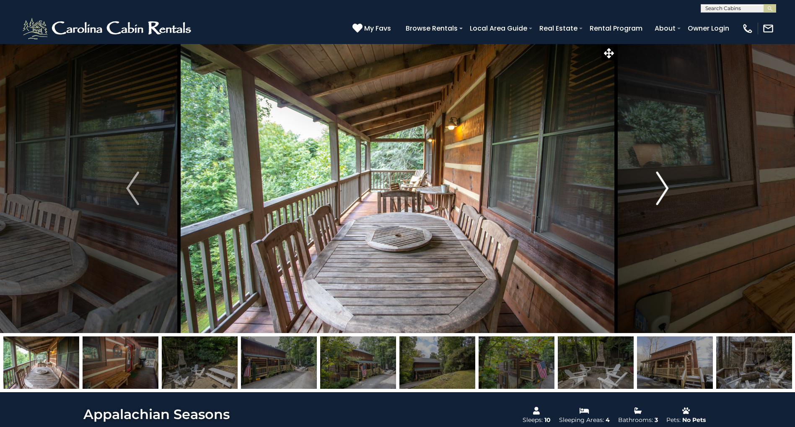
click at [665, 190] on img "Next" at bounding box center [662, 188] width 13 height 34
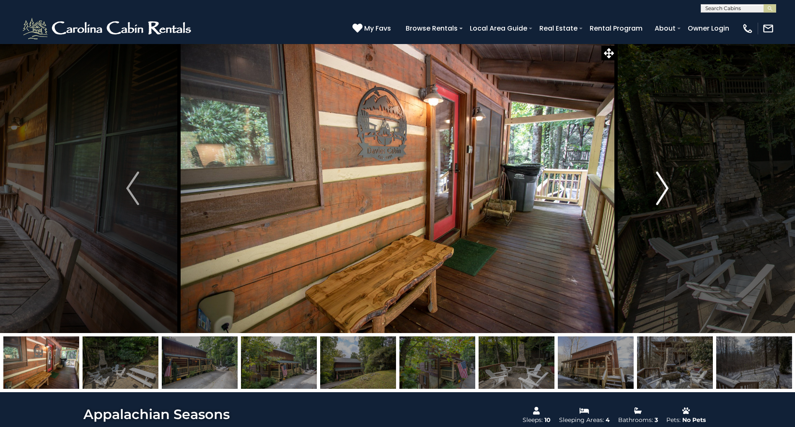
click at [665, 190] on img "Next" at bounding box center [662, 188] width 13 height 34
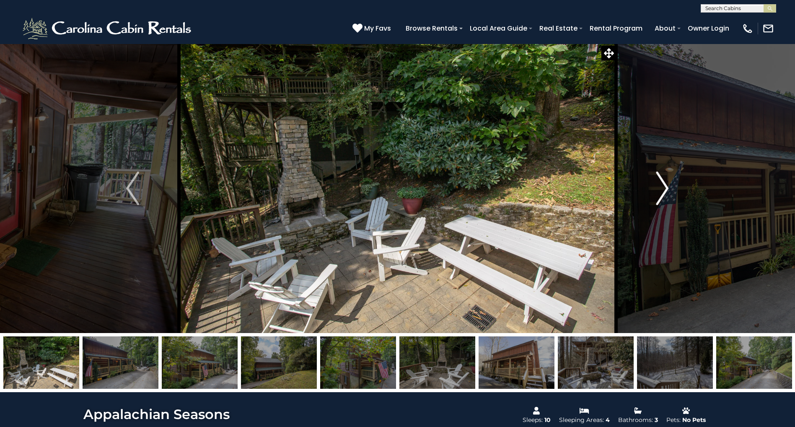
click at [665, 190] on img "Next" at bounding box center [662, 188] width 13 height 34
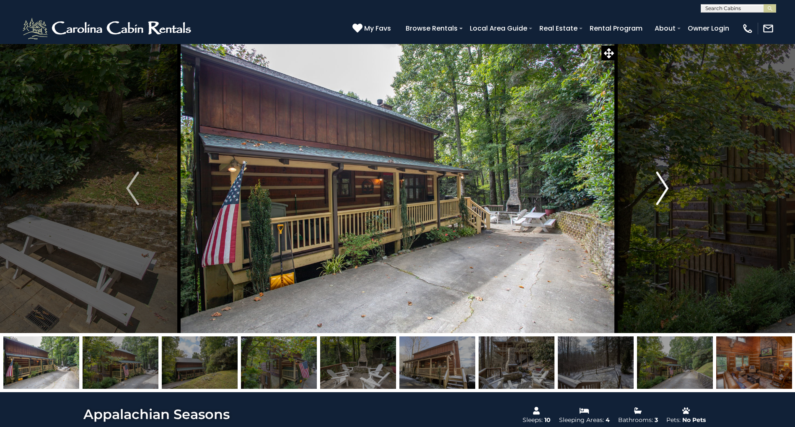
click at [665, 190] on img "Next" at bounding box center [662, 188] width 13 height 34
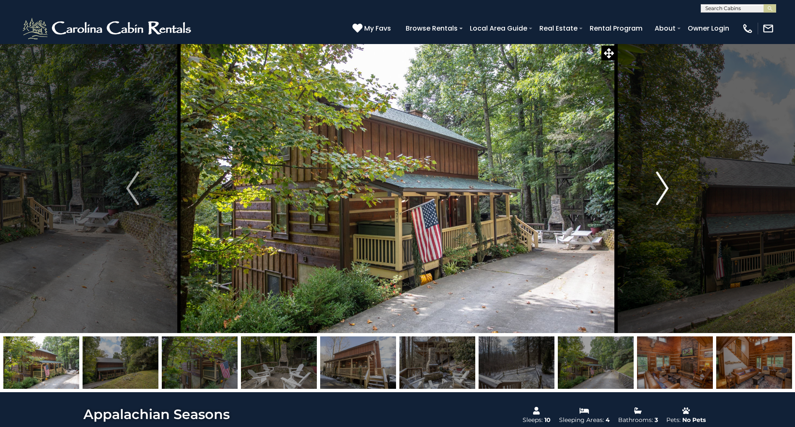
click at [665, 190] on img "Next" at bounding box center [662, 188] width 13 height 34
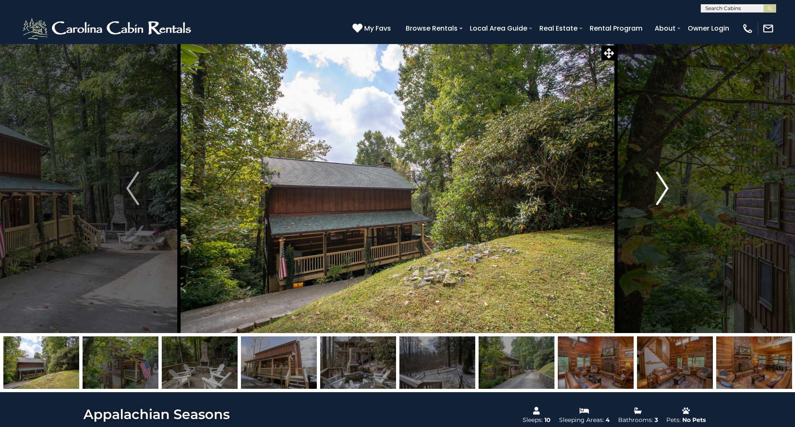
click at [665, 190] on img "Next" at bounding box center [662, 188] width 13 height 34
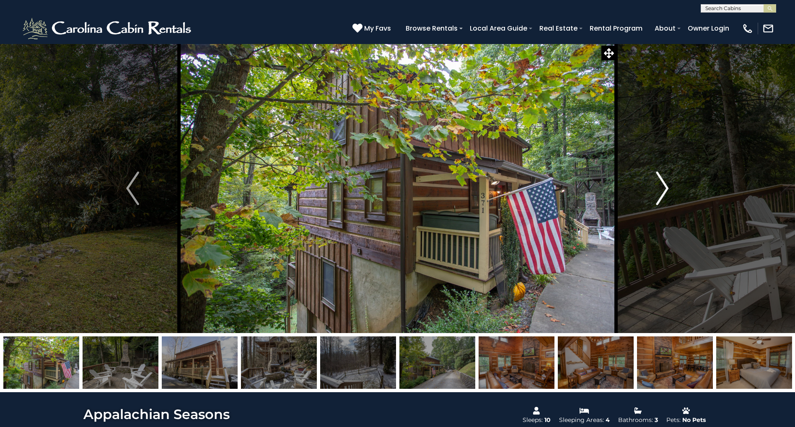
click at [665, 190] on img "Next" at bounding box center [662, 188] width 13 height 34
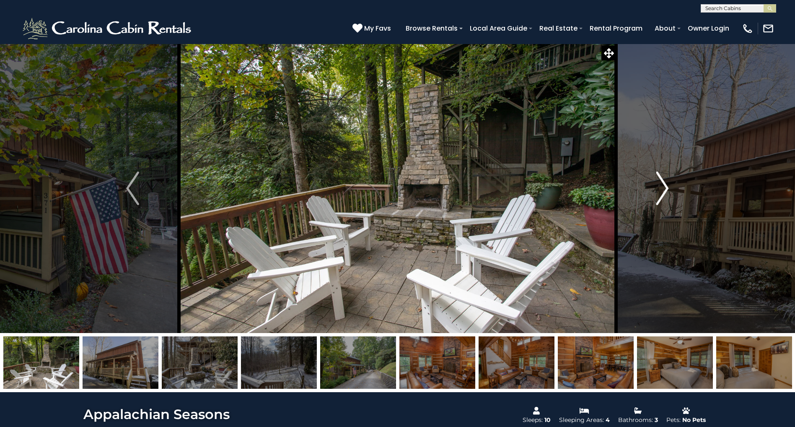
click at [665, 190] on img "Next" at bounding box center [662, 188] width 13 height 34
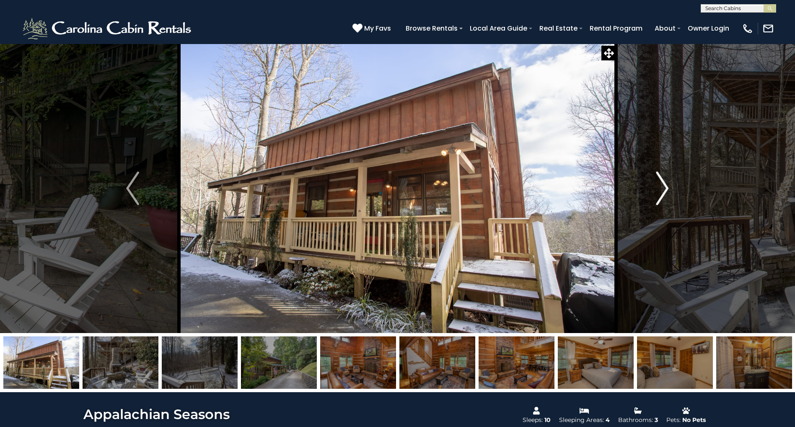
click at [665, 190] on img "Next" at bounding box center [662, 188] width 13 height 34
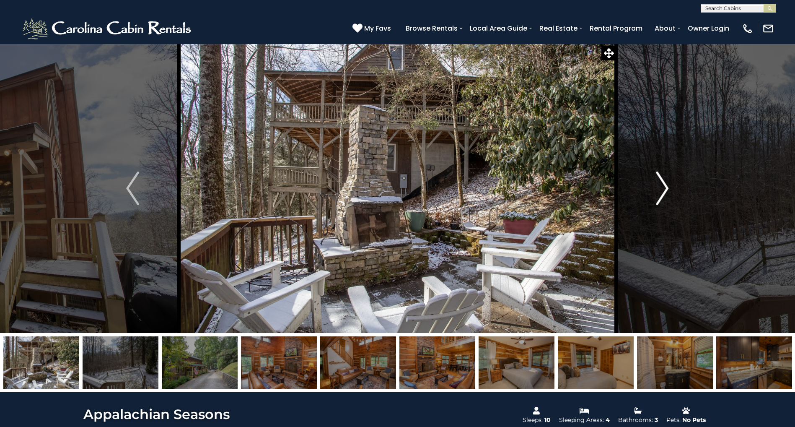
click at [665, 190] on img "Next" at bounding box center [662, 188] width 13 height 34
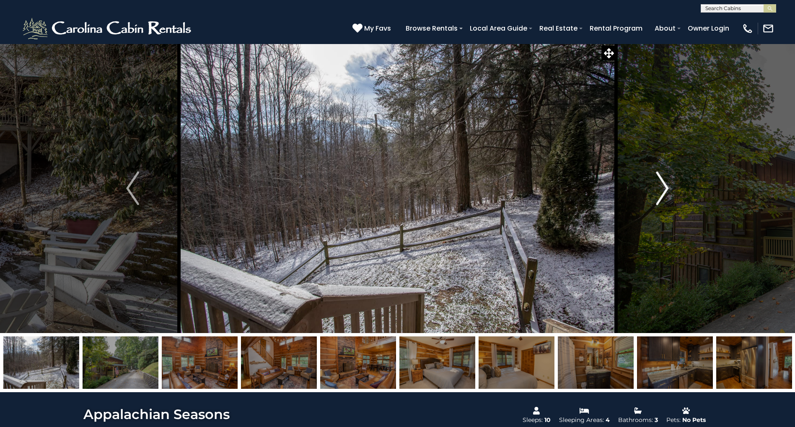
click at [665, 190] on img "Next" at bounding box center [662, 188] width 13 height 34
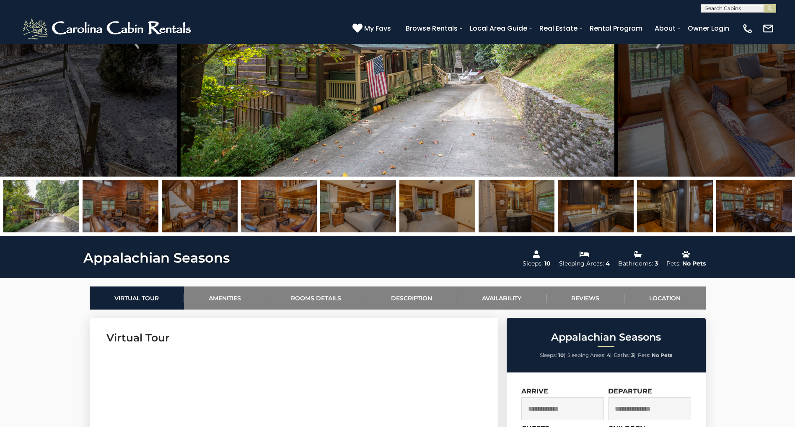
scroll to position [160, 0]
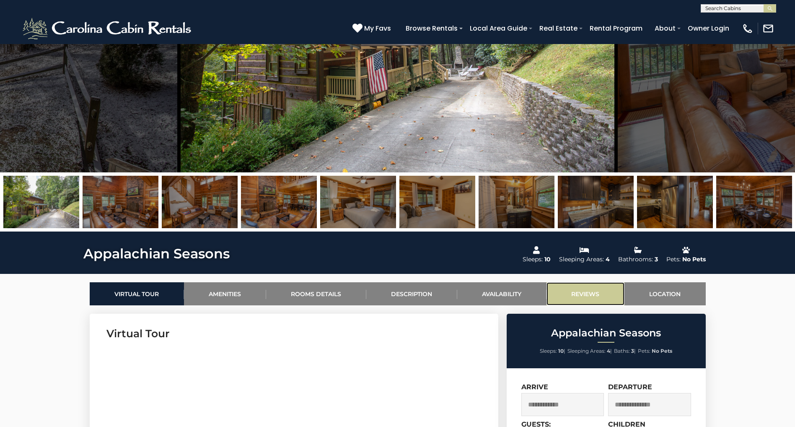
click at [588, 290] on link "Reviews" at bounding box center [585, 293] width 78 height 23
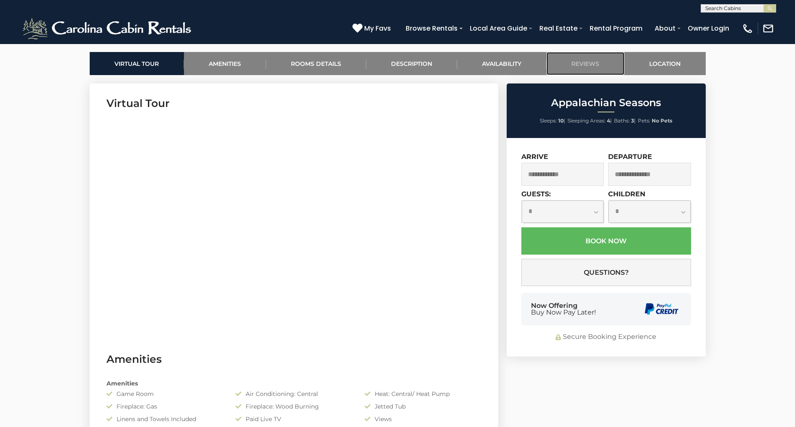
scroll to position [354, 0]
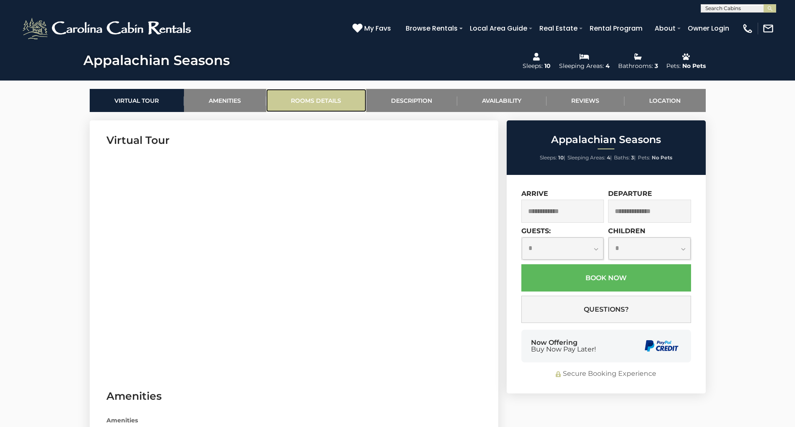
click at [331, 108] on link "Rooms Details" at bounding box center [316, 100] width 100 height 23
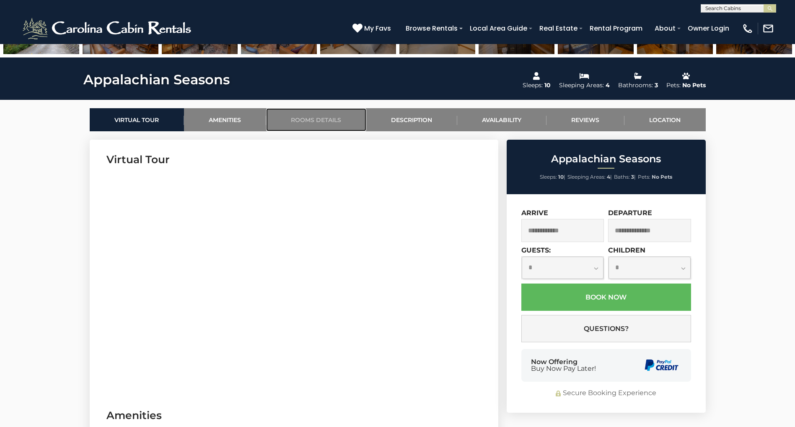
scroll to position [329, 0]
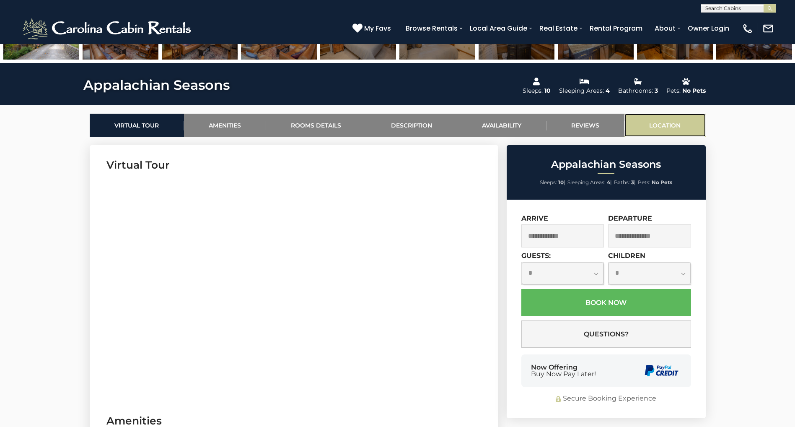
click at [681, 131] on link "Location" at bounding box center [664, 125] width 81 height 23
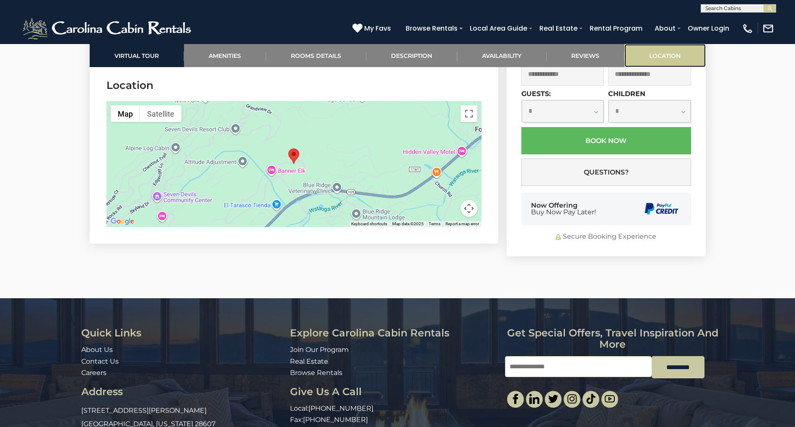
scroll to position [2470, 0]
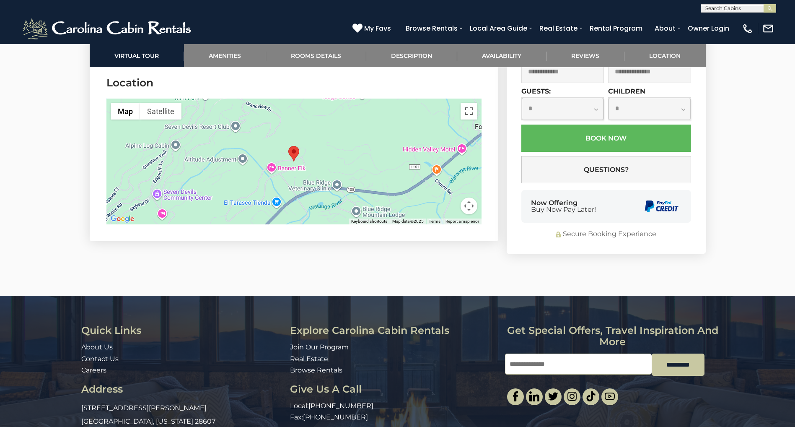
click at [304, 192] on div at bounding box center [293, 161] width 375 height 126
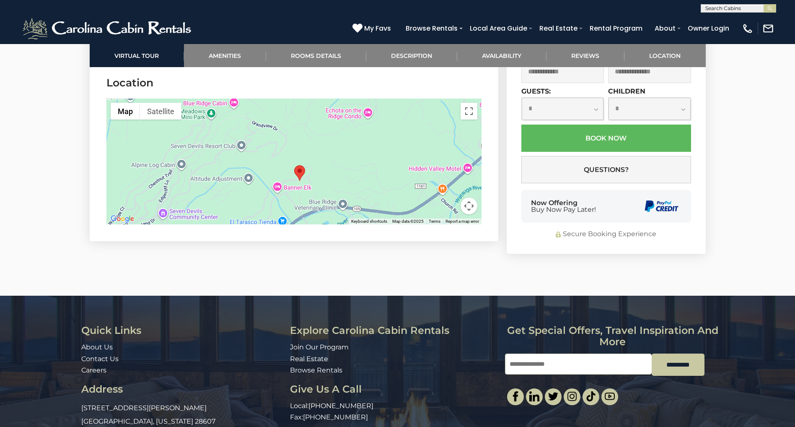
drag, startPoint x: 304, startPoint y: 192, endPoint x: 310, endPoint y: 210, distance: 19.3
click at [310, 210] on div at bounding box center [293, 161] width 375 height 126
click at [425, 59] on link "Description" at bounding box center [411, 55] width 91 height 23
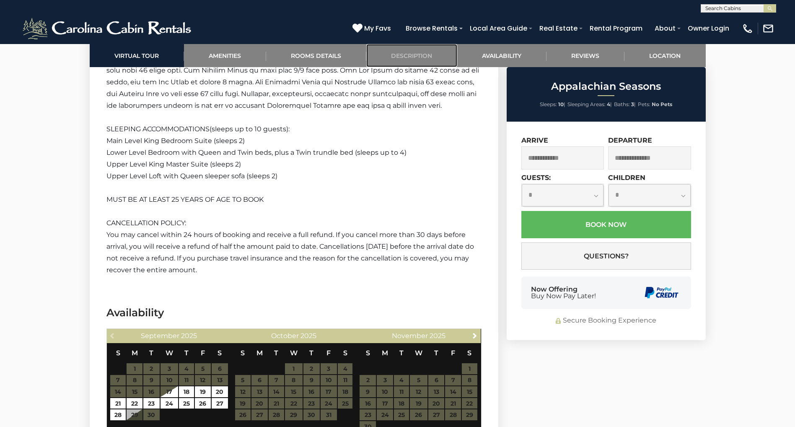
scroll to position [1892, 0]
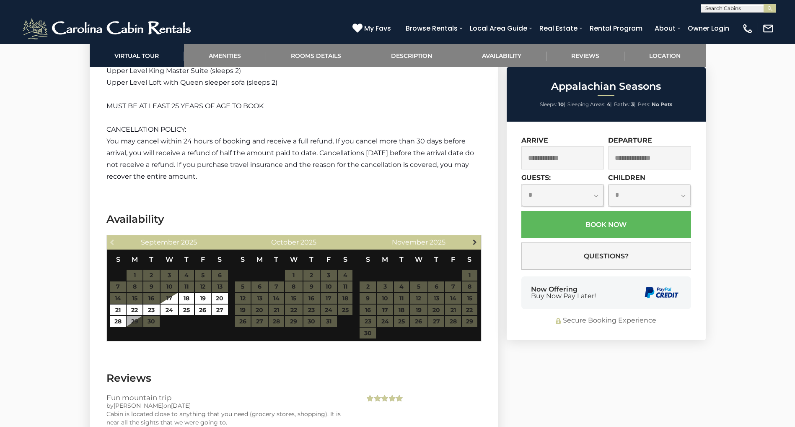
click at [471, 243] on link "Next" at bounding box center [474, 241] width 10 height 10
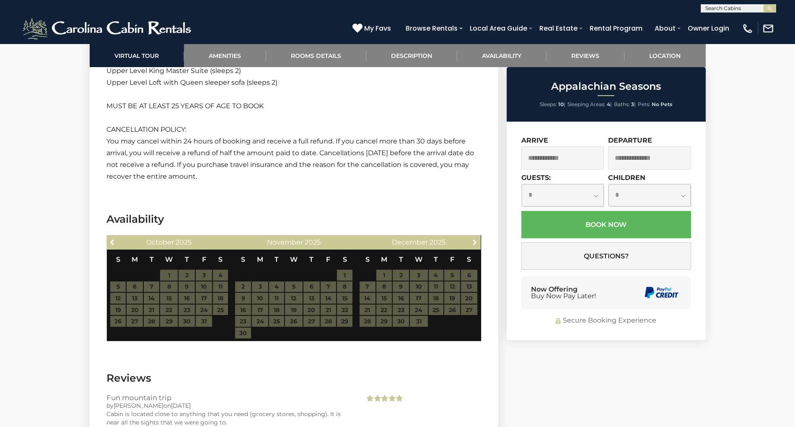
click at [471, 243] on link "Next" at bounding box center [474, 241] width 10 height 10
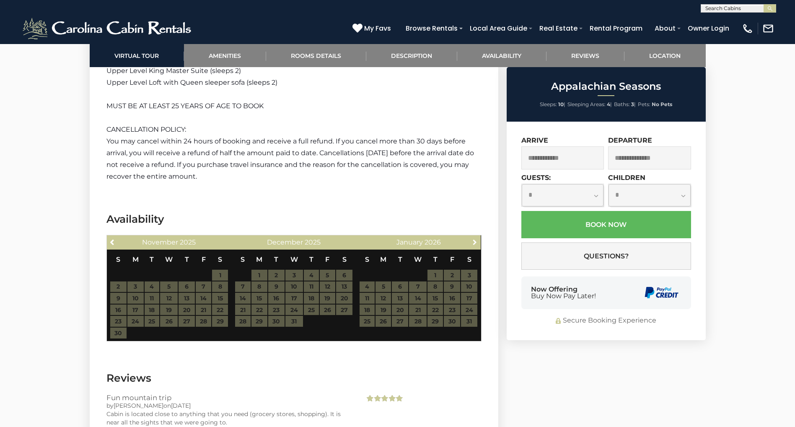
click at [471, 243] on link "Next" at bounding box center [474, 241] width 10 height 10
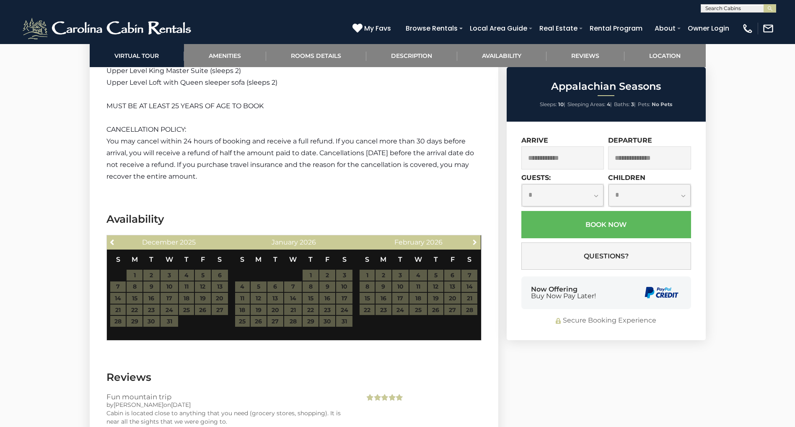
click at [471, 243] on link "Next" at bounding box center [474, 241] width 10 height 10
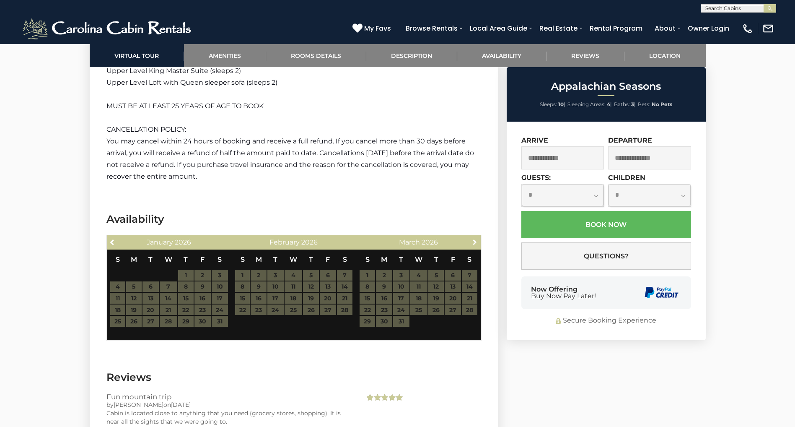
click at [471, 243] on link "Next" at bounding box center [474, 241] width 10 height 10
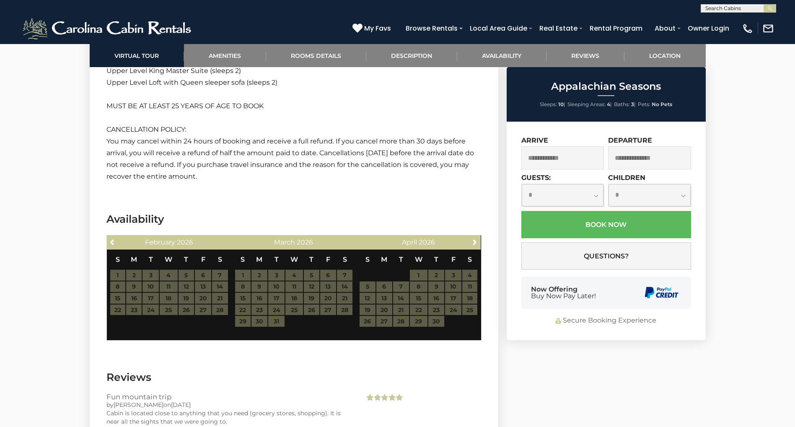
click at [179, 282] on table "S M T W T F S 1 2 3 4 5 6 7 8 9 10 11 12 13 14 15 16 17 18 19 20 21 22 23 24 25…" at bounding box center [169, 282] width 119 height 66
click at [175, 287] on table "S M T W T F S 1 2 3 4 5 6 7 8 9 10 11 12 13 14 15 16 17 18 19 20 21 22 23 24 25…" at bounding box center [169, 282] width 119 height 66
click at [114, 242] on span "Previous" at bounding box center [112, 241] width 7 height 7
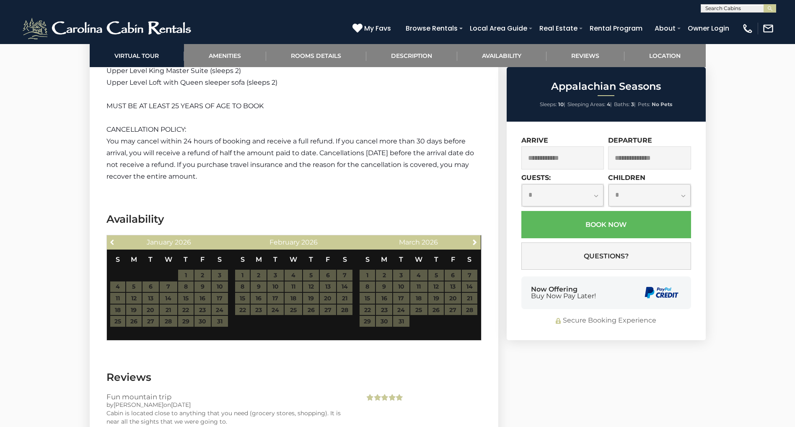
click at [114, 242] on span "Previous" at bounding box center [112, 241] width 7 height 7
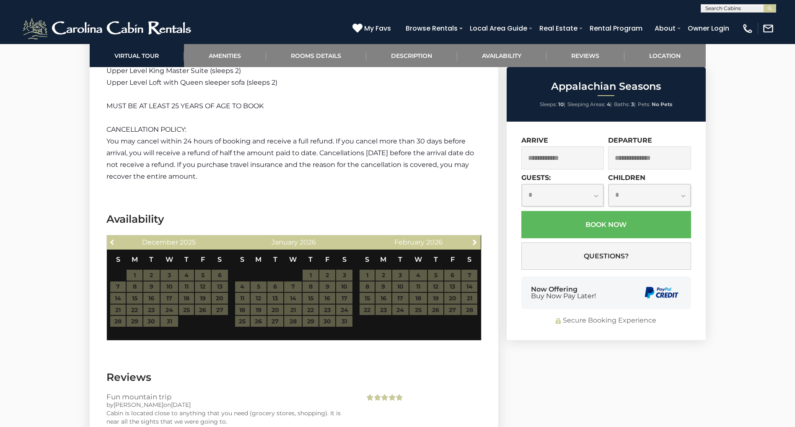
click at [114, 242] on span "Previous" at bounding box center [112, 241] width 7 height 7
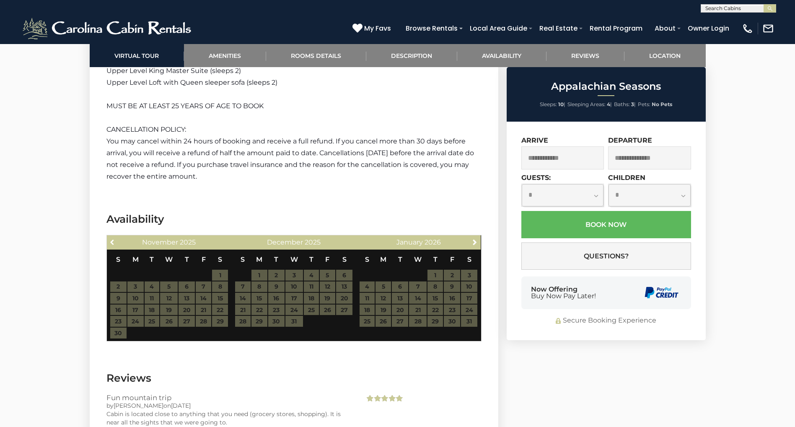
click at [114, 242] on span "Previous" at bounding box center [112, 241] width 7 height 7
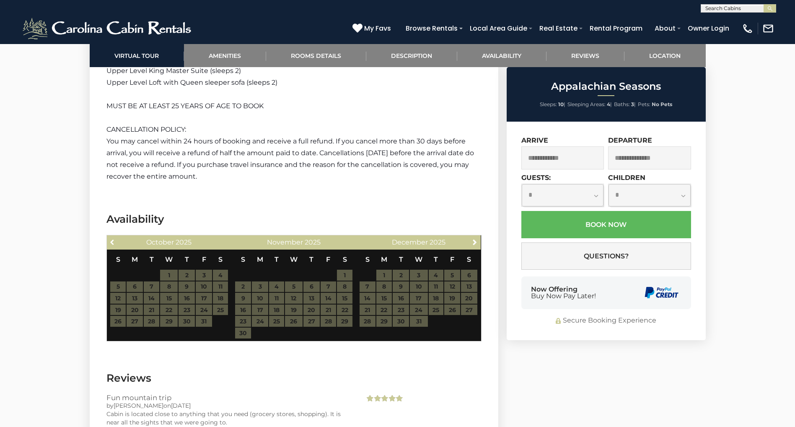
click at [114, 242] on span "Previous" at bounding box center [112, 241] width 7 height 7
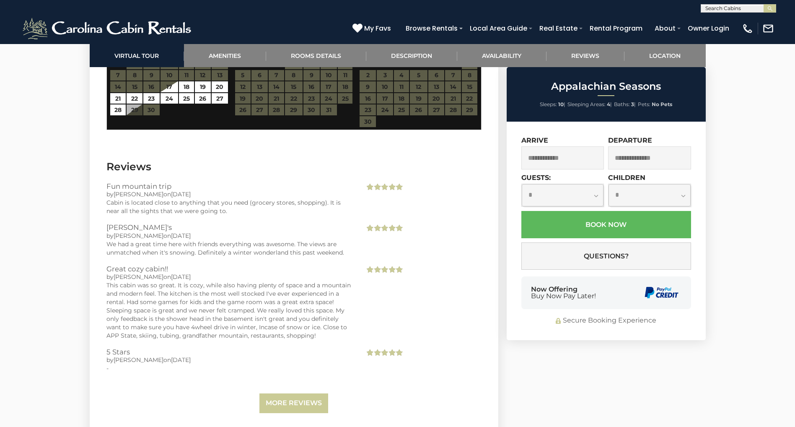
scroll to position [2134, 0]
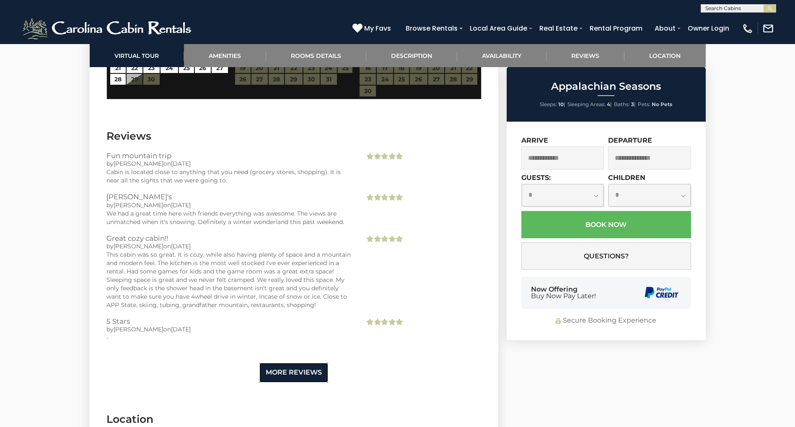
click at [283, 372] on link "More Reviews" at bounding box center [293, 372] width 69 height 20
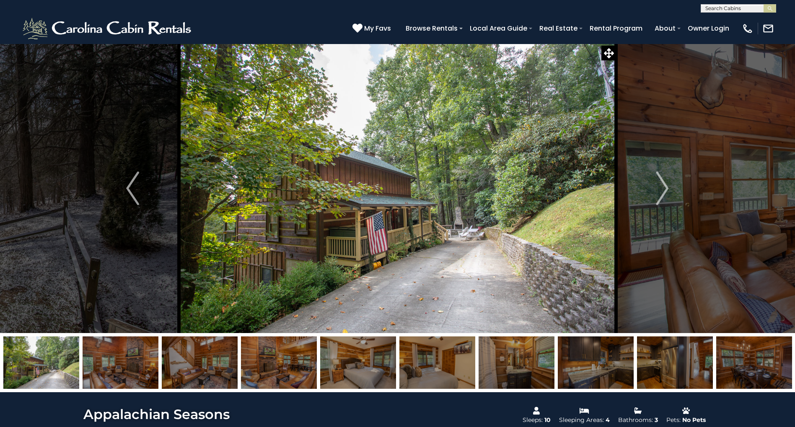
scroll to position [0, 0]
click at [732, 11] on input "text" at bounding box center [737, 9] width 73 height 8
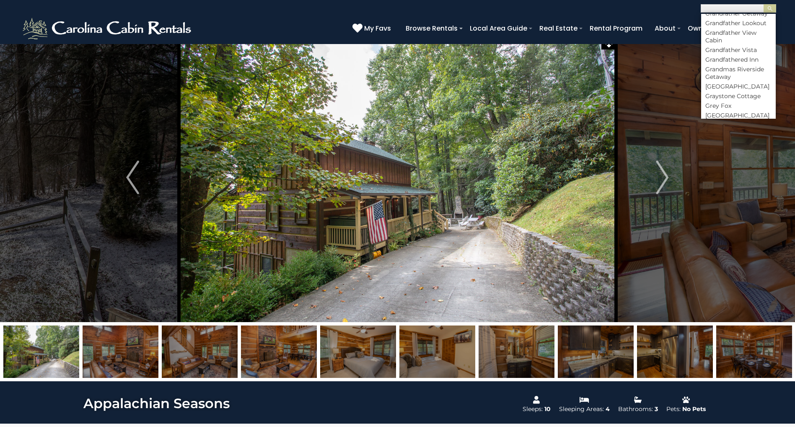
scroll to position [2104, 0]
paste input "**********"
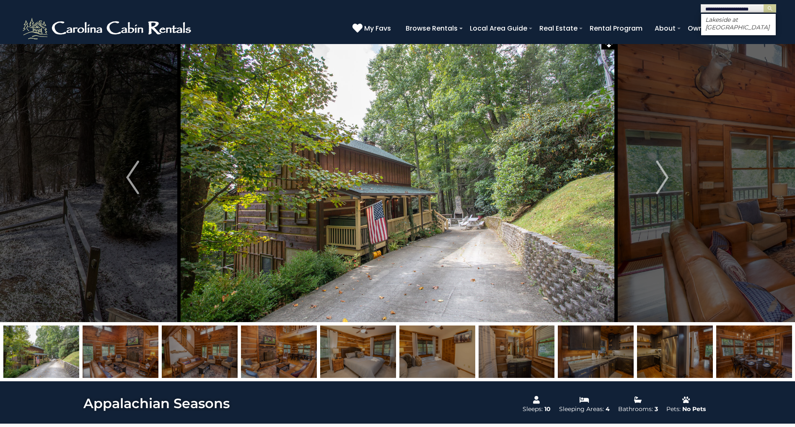
scroll to position [0, 0]
type input "**********"
click at [729, 28] on em "Lakeside at [GEOGRAPHIC_DATA]" at bounding box center [737, 23] width 64 height 15
click at [772, 12] on button "submit" at bounding box center [769, 8] width 13 height 8
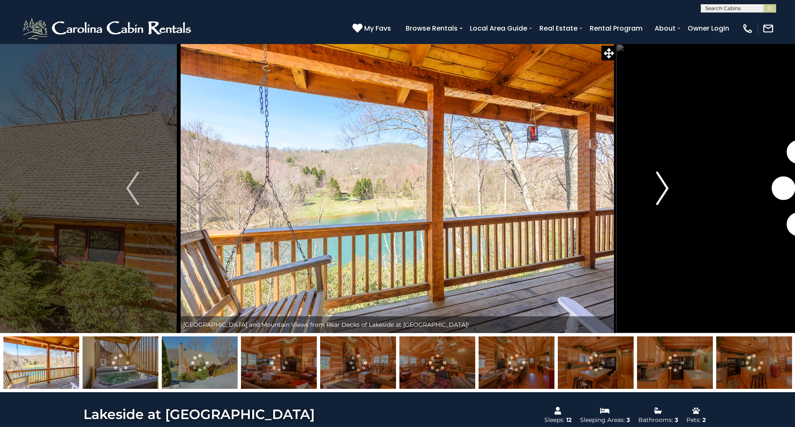
click at [659, 192] on img "Next" at bounding box center [662, 188] width 13 height 34
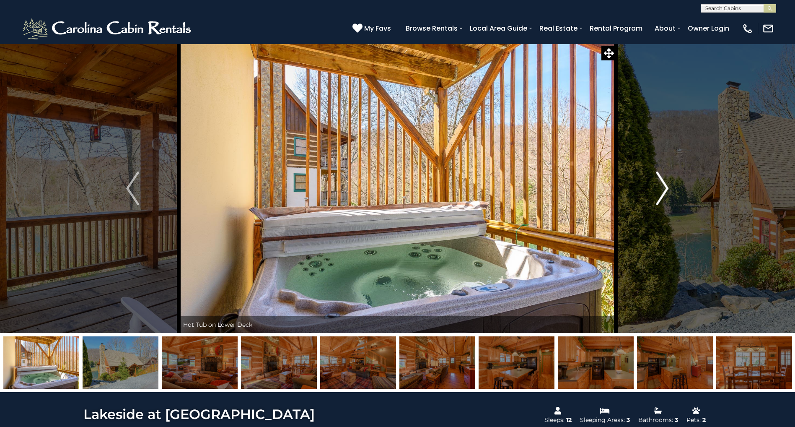
click at [665, 195] on img "Next" at bounding box center [662, 188] width 13 height 34
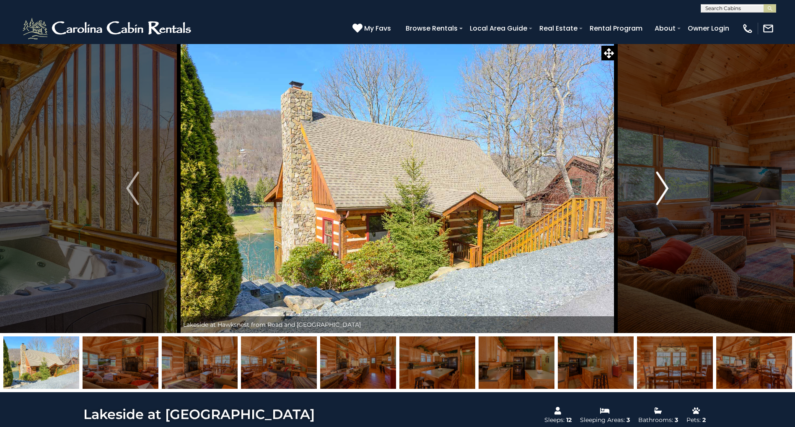
click at [665, 195] on img "Next" at bounding box center [662, 188] width 13 height 34
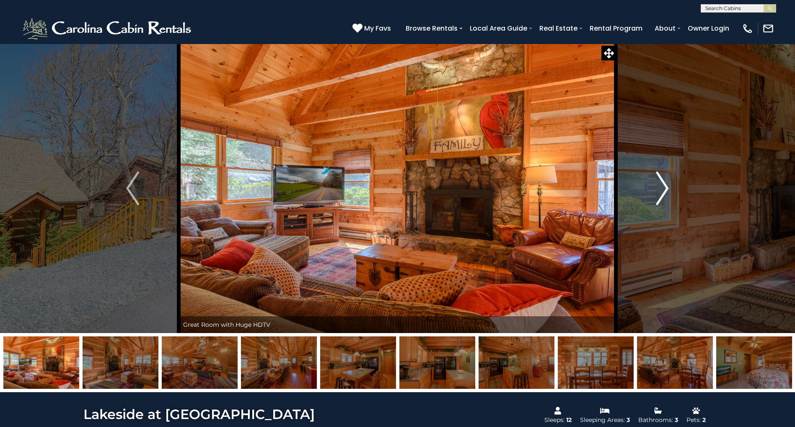
click at [665, 195] on img "Next" at bounding box center [662, 188] width 13 height 34
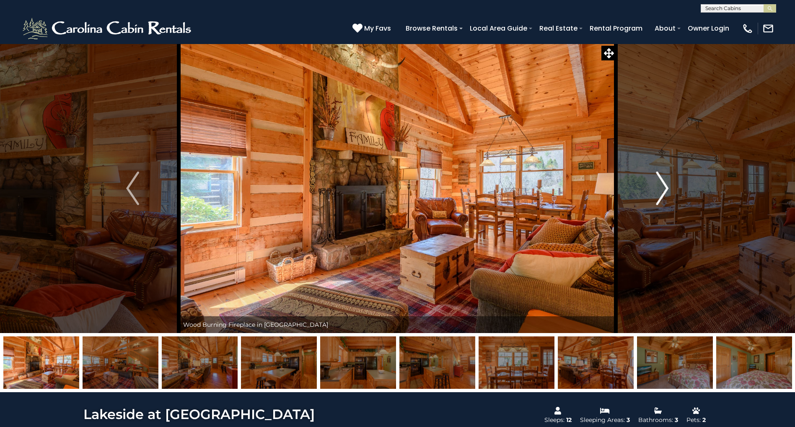
click at [665, 195] on img "Next" at bounding box center [662, 188] width 13 height 34
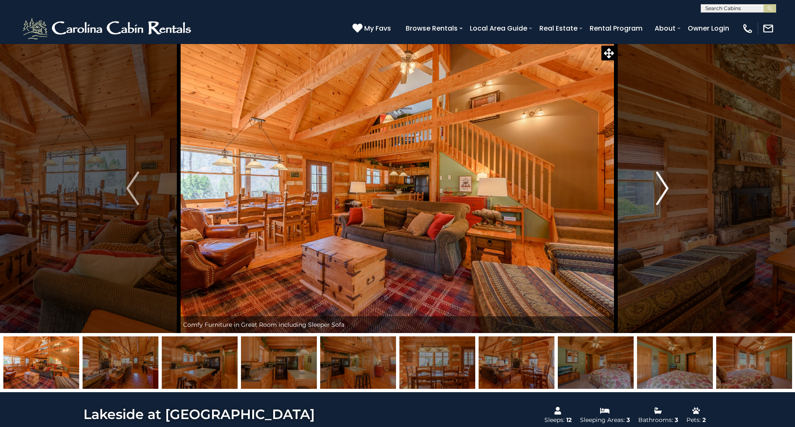
click at [665, 195] on img "Next" at bounding box center [662, 188] width 13 height 34
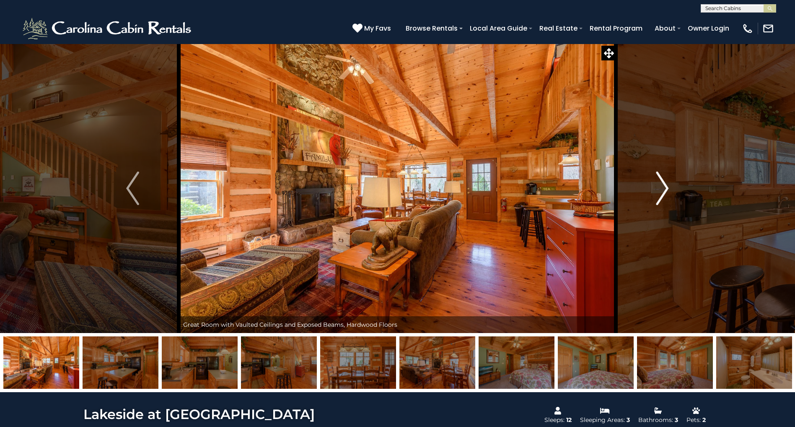
click at [665, 195] on img "Next" at bounding box center [662, 188] width 13 height 34
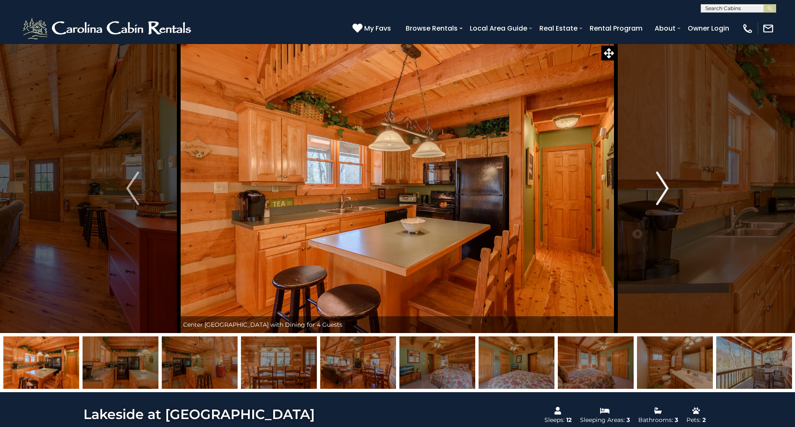
click at [665, 195] on img "Next" at bounding box center [662, 188] width 13 height 34
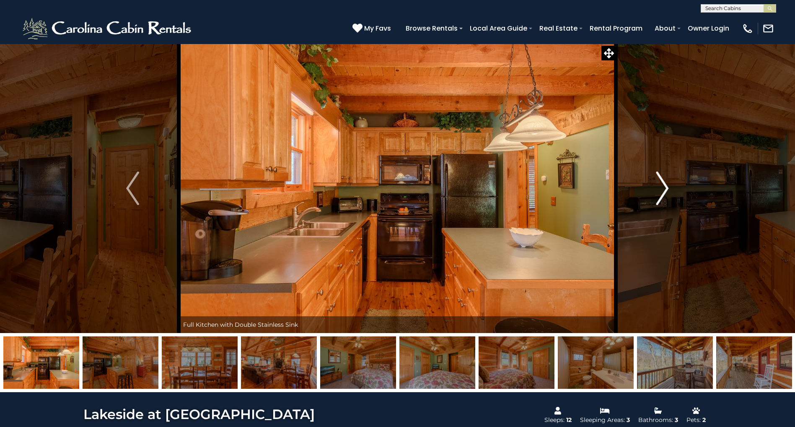
click at [665, 195] on img "Next" at bounding box center [662, 188] width 13 height 34
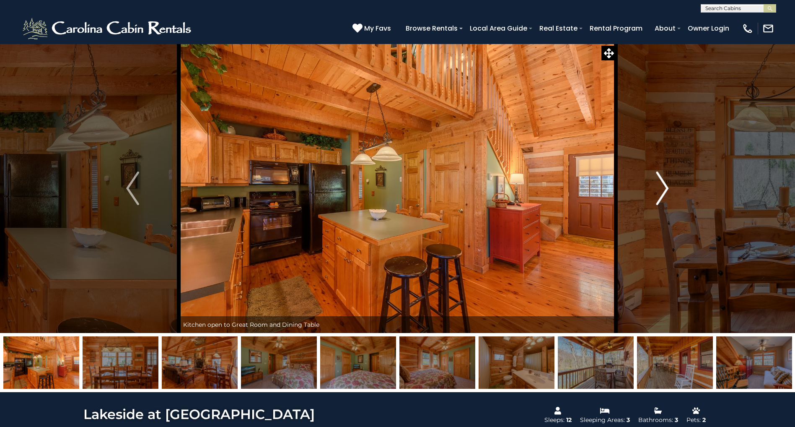
click at [665, 195] on img "Next" at bounding box center [662, 188] width 13 height 34
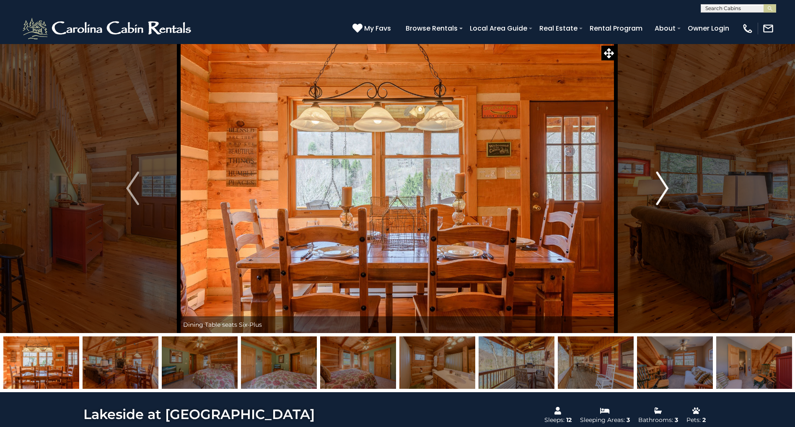
click at [665, 195] on img "Next" at bounding box center [662, 188] width 13 height 34
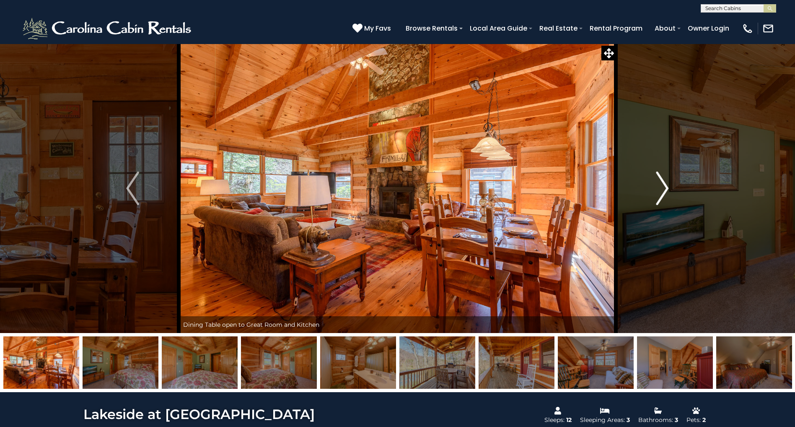
click at [665, 195] on img "Next" at bounding box center [662, 188] width 13 height 34
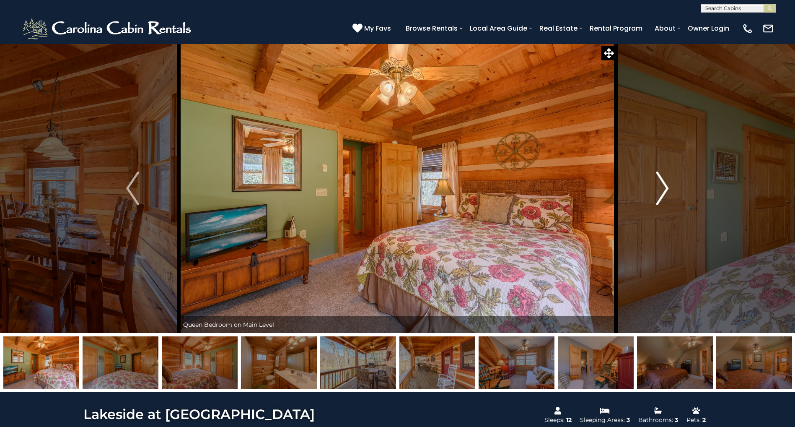
click at [665, 195] on img "Next" at bounding box center [662, 188] width 13 height 34
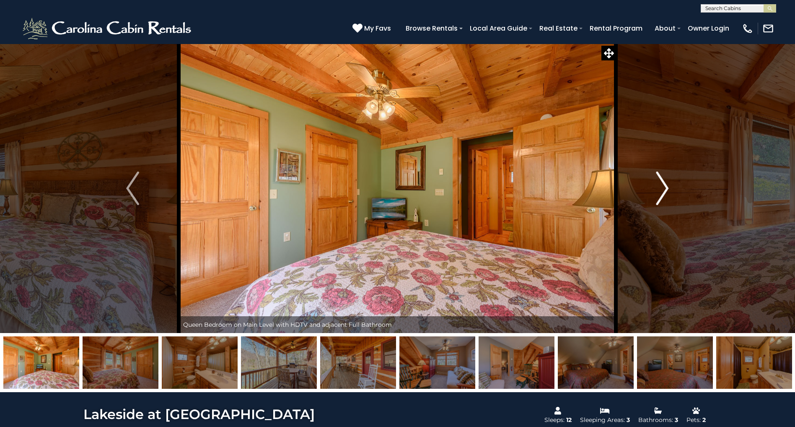
click at [665, 195] on img "Next" at bounding box center [662, 188] width 13 height 34
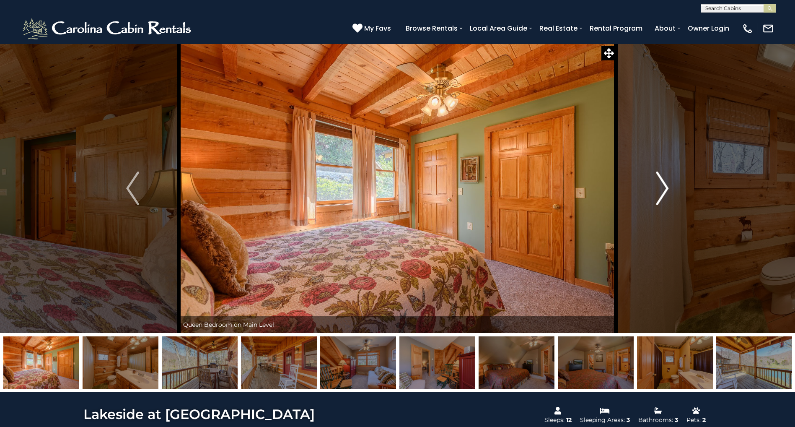
click at [665, 195] on img "Next" at bounding box center [662, 188] width 13 height 34
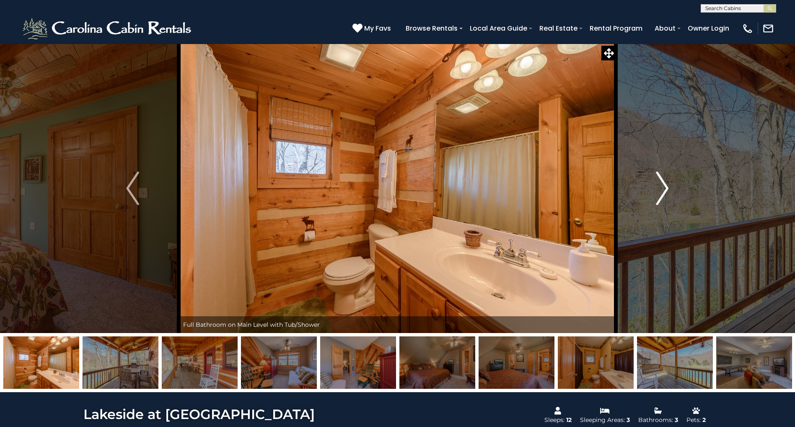
click at [665, 195] on img "Next" at bounding box center [662, 188] width 13 height 34
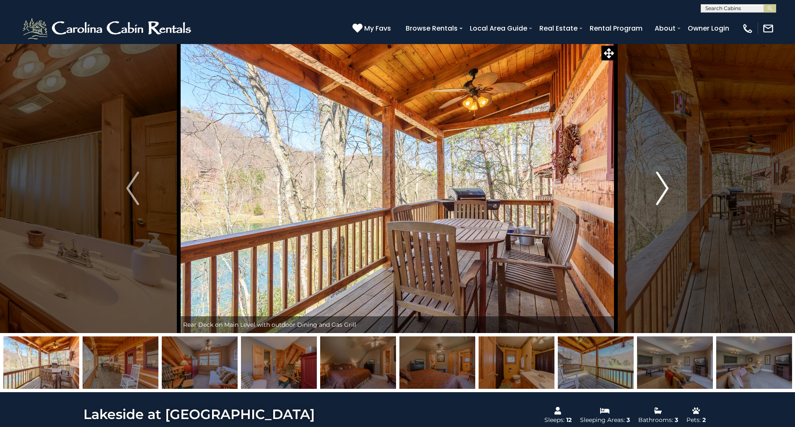
click at [665, 195] on img "Next" at bounding box center [662, 188] width 13 height 34
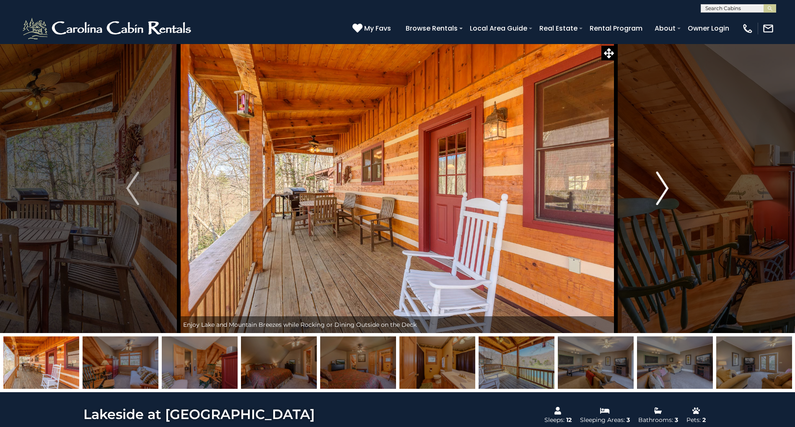
click at [665, 195] on img "Next" at bounding box center [662, 188] width 13 height 34
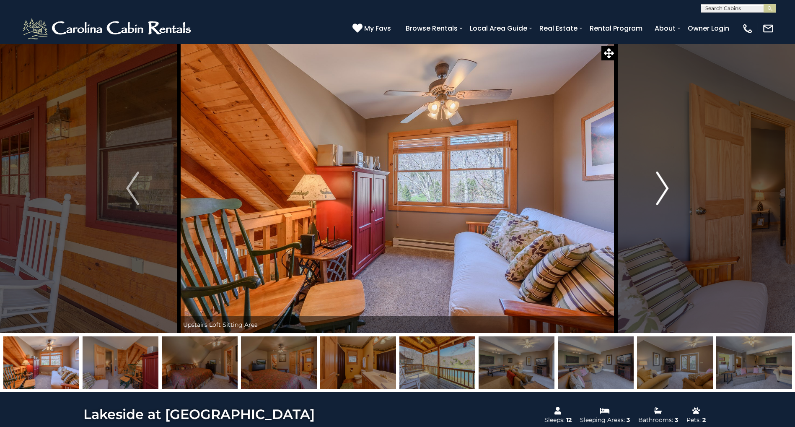
click at [665, 195] on img "Next" at bounding box center [662, 188] width 13 height 34
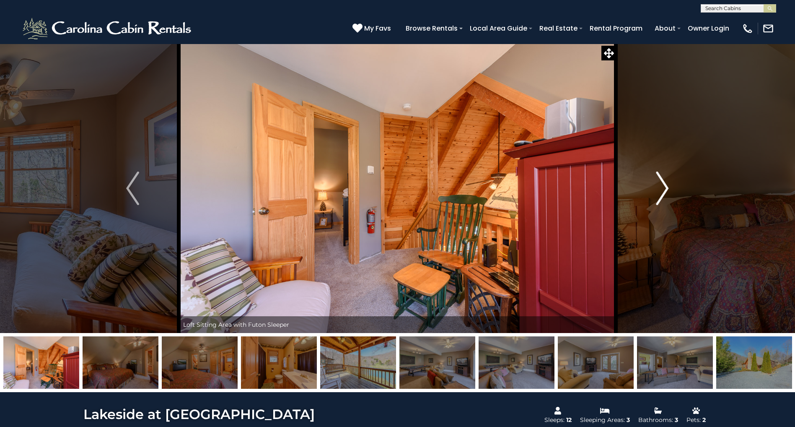
click at [665, 195] on img "Next" at bounding box center [662, 188] width 13 height 34
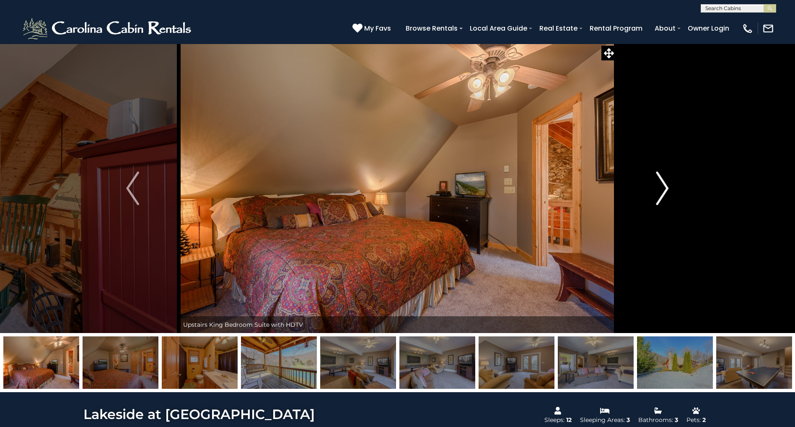
click at [665, 195] on img "Next" at bounding box center [662, 188] width 13 height 34
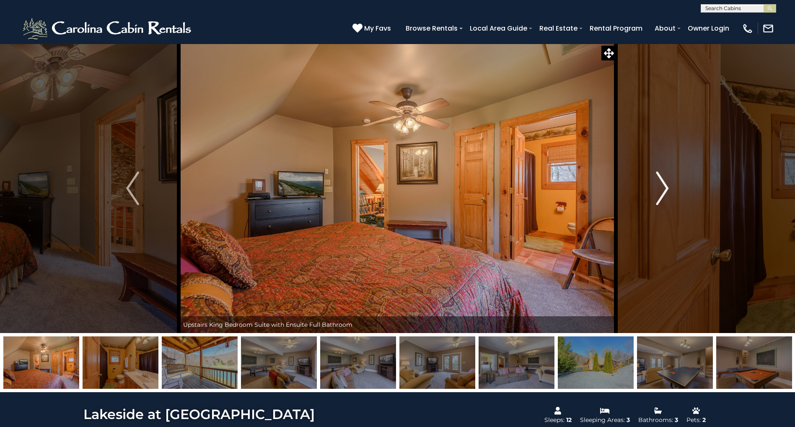
click at [665, 195] on img "Next" at bounding box center [662, 188] width 13 height 34
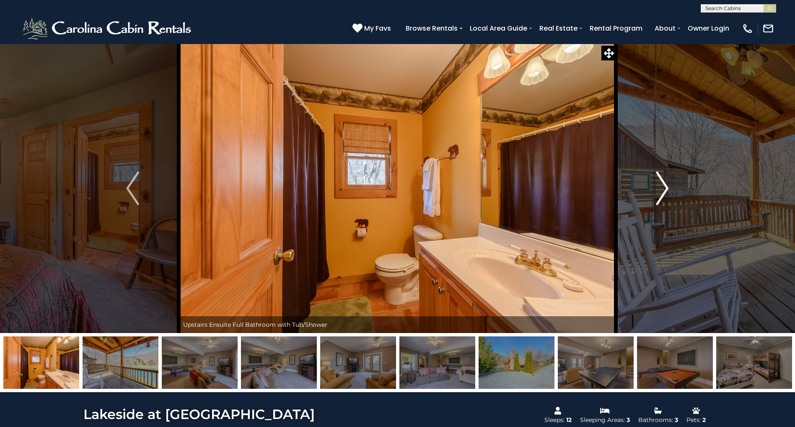
click at [665, 195] on img "Next" at bounding box center [662, 188] width 13 height 34
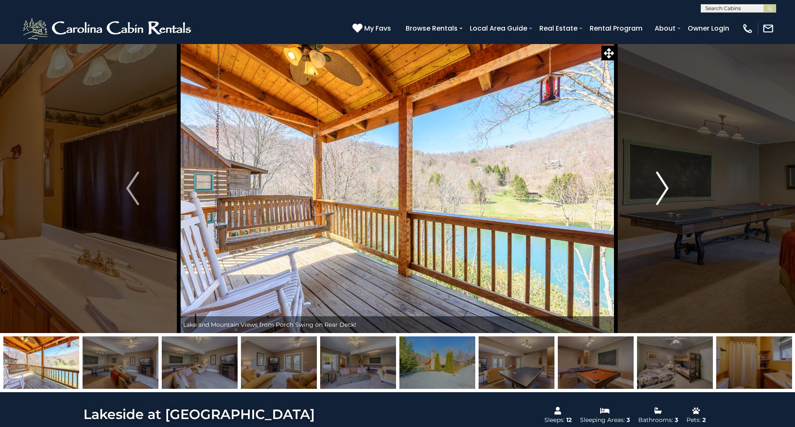
click at [665, 195] on img "Next" at bounding box center [662, 188] width 13 height 34
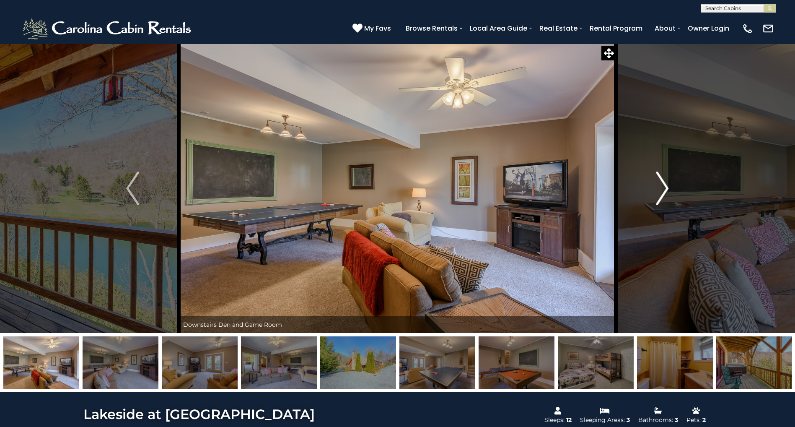
click at [665, 195] on img "Next" at bounding box center [662, 188] width 13 height 34
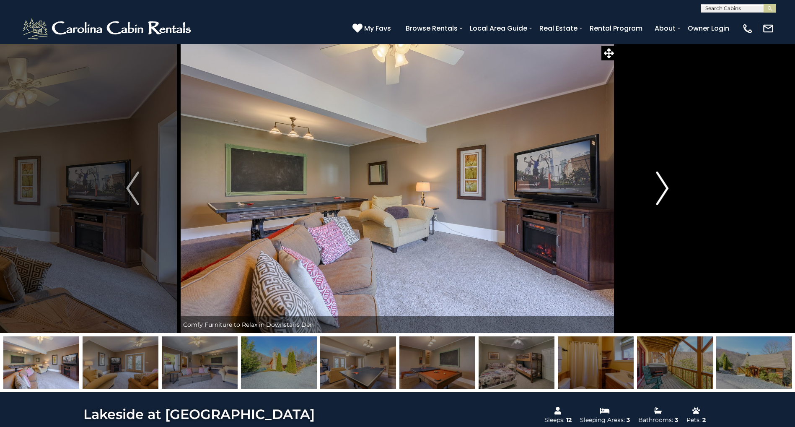
click at [665, 195] on img "Next" at bounding box center [662, 188] width 13 height 34
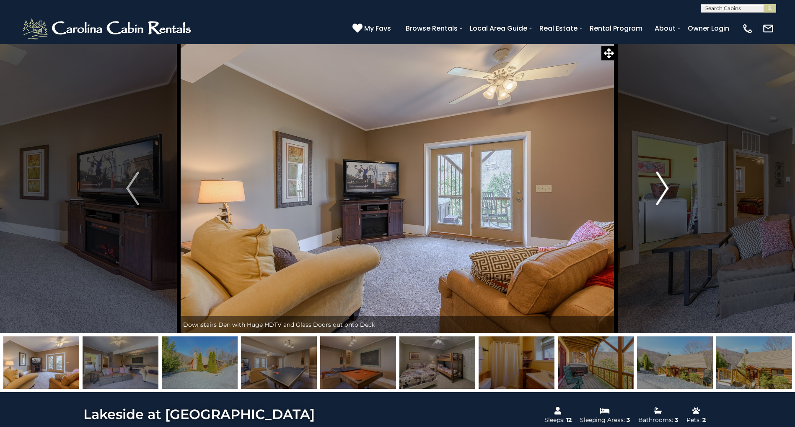
click at [665, 195] on img "Next" at bounding box center [662, 188] width 13 height 34
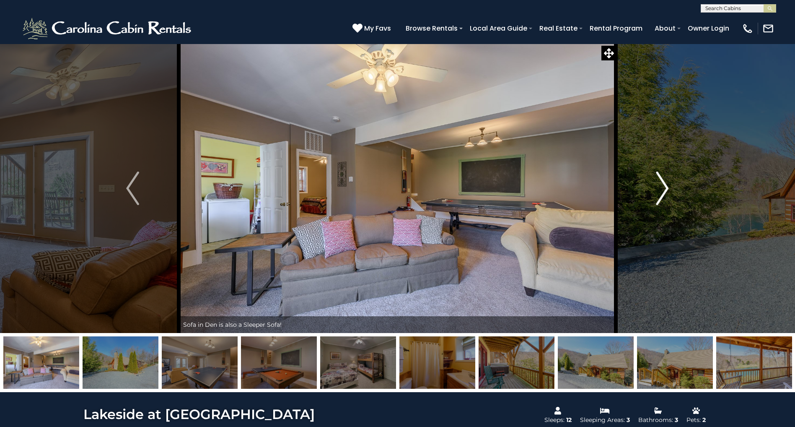
click at [665, 195] on img "Next" at bounding box center [662, 188] width 13 height 34
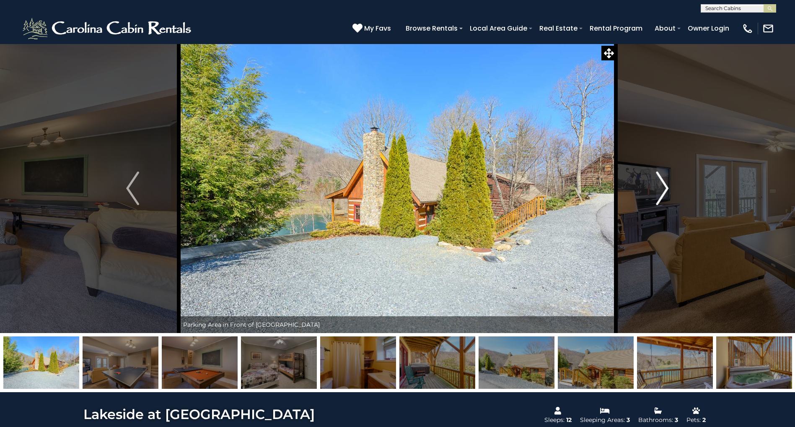
click at [665, 195] on img "Next" at bounding box center [662, 188] width 13 height 34
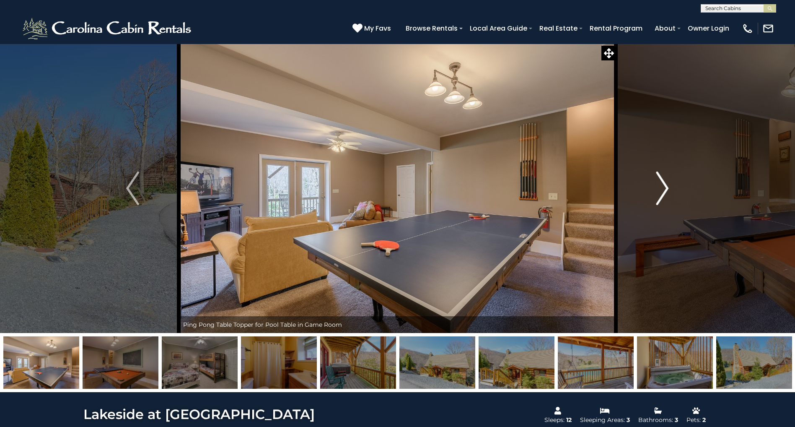
click at [665, 195] on img "Next" at bounding box center [662, 188] width 13 height 34
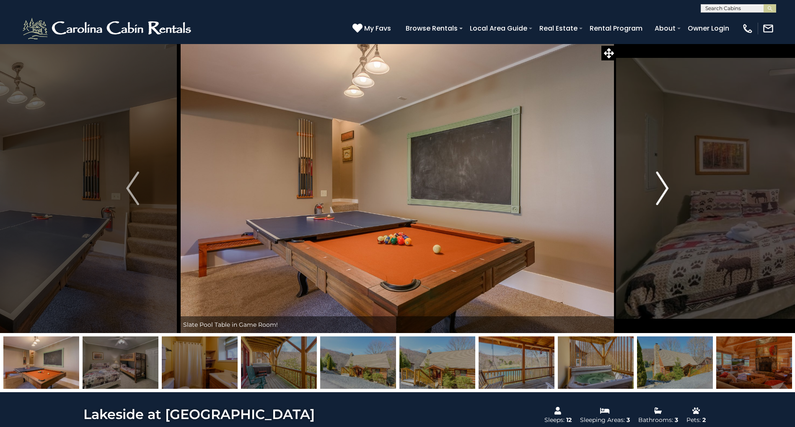
click at [665, 195] on img "Next" at bounding box center [662, 188] width 13 height 34
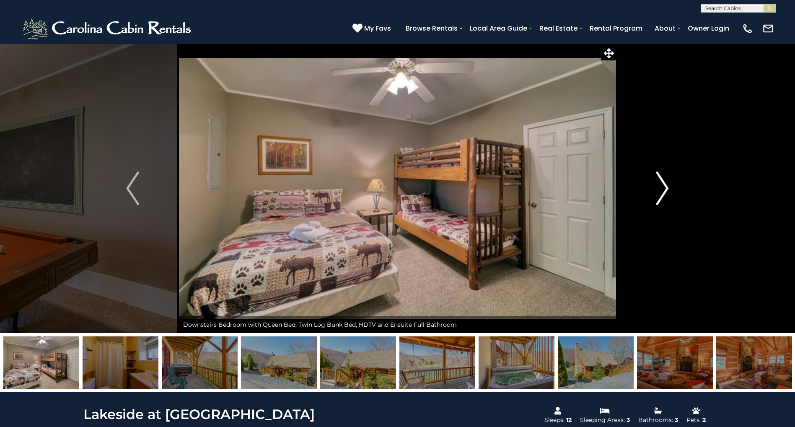
click at [665, 195] on img "Next" at bounding box center [662, 188] width 13 height 34
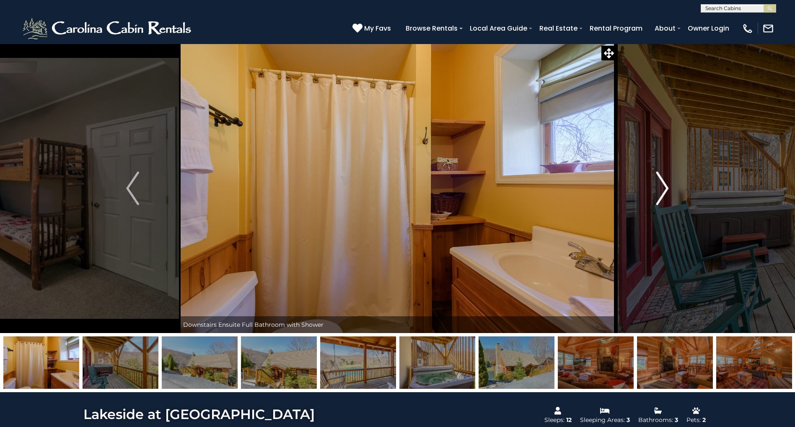
click at [665, 195] on img "Next" at bounding box center [662, 188] width 13 height 34
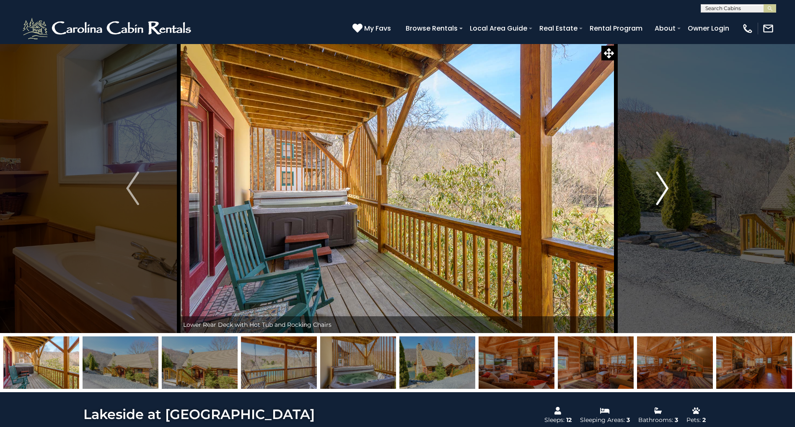
click at [665, 195] on img "Next" at bounding box center [662, 188] width 13 height 34
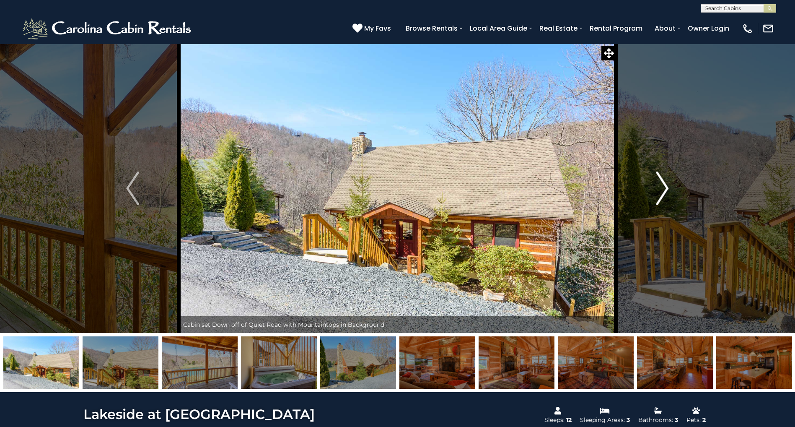
click at [665, 195] on img "Next" at bounding box center [662, 188] width 13 height 34
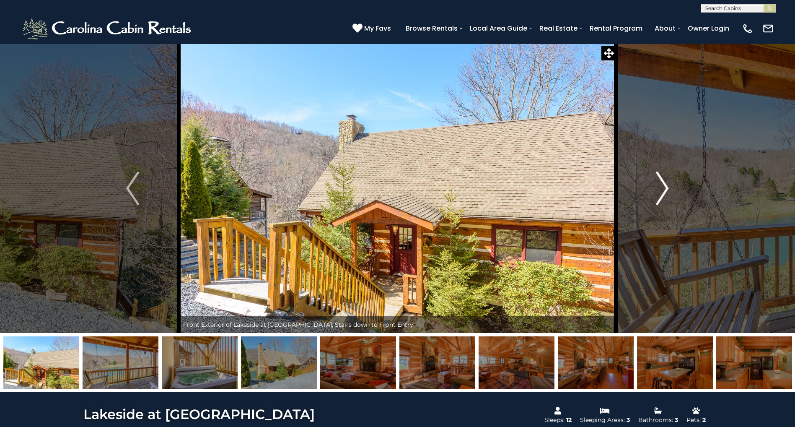
click at [665, 195] on img "Next" at bounding box center [662, 188] width 13 height 34
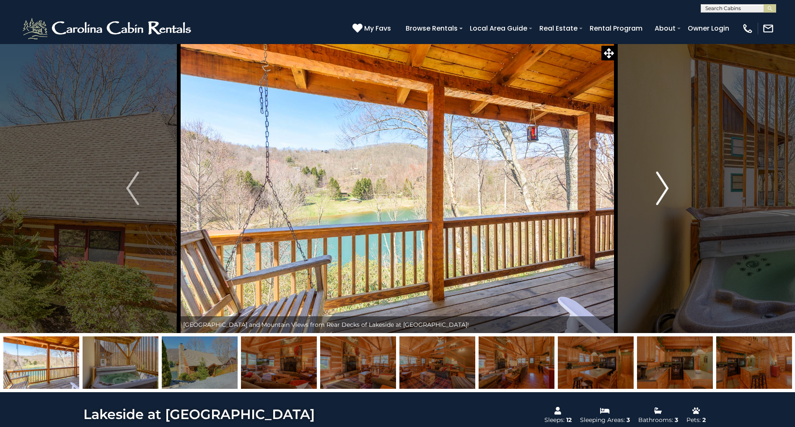
click at [665, 195] on img "Next" at bounding box center [662, 188] width 13 height 34
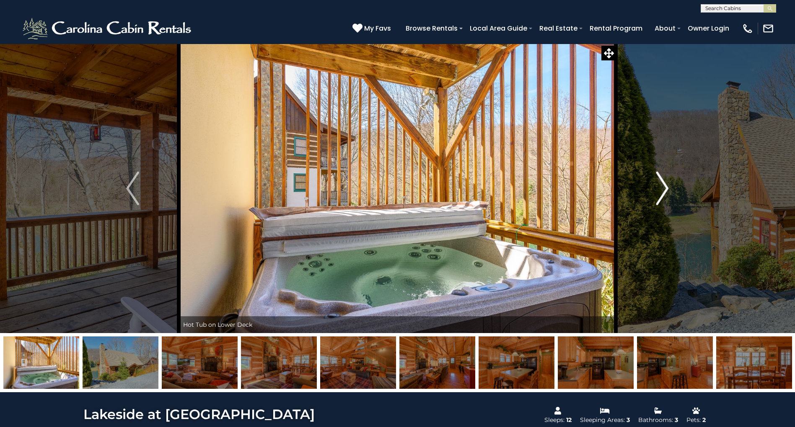
click at [665, 195] on img "Next" at bounding box center [662, 188] width 13 height 34
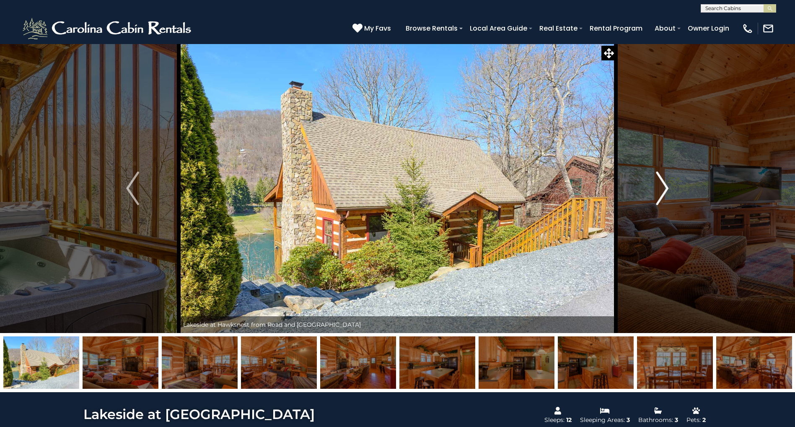
click at [665, 195] on img "Next" at bounding box center [662, 188] width 13 height 34
